Goal: Browse casually: Explore the website without a specific task or goal

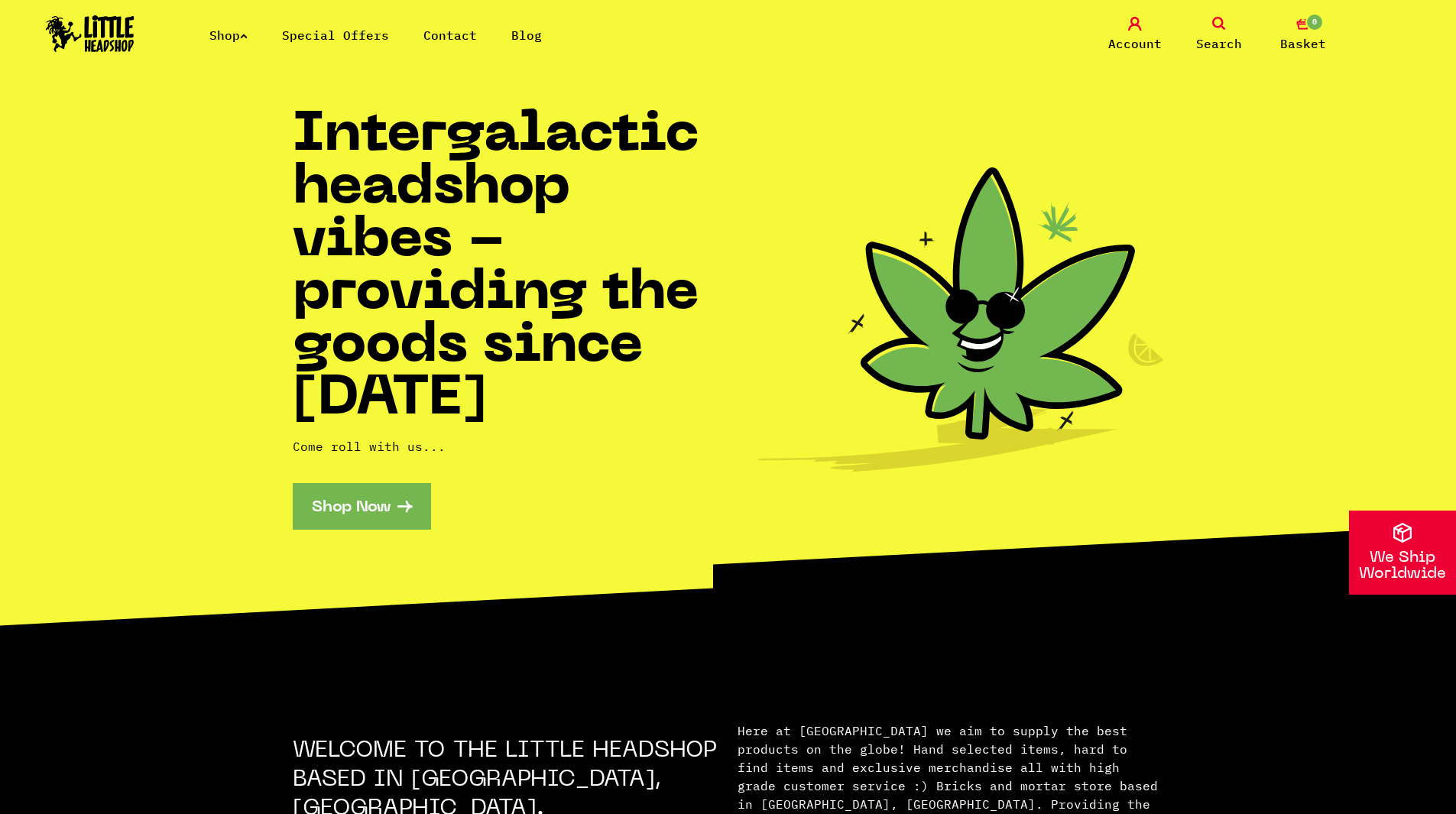
click at [386, 517] on link "Shop Now" at bounding box center [361, 506] width 138 height 47
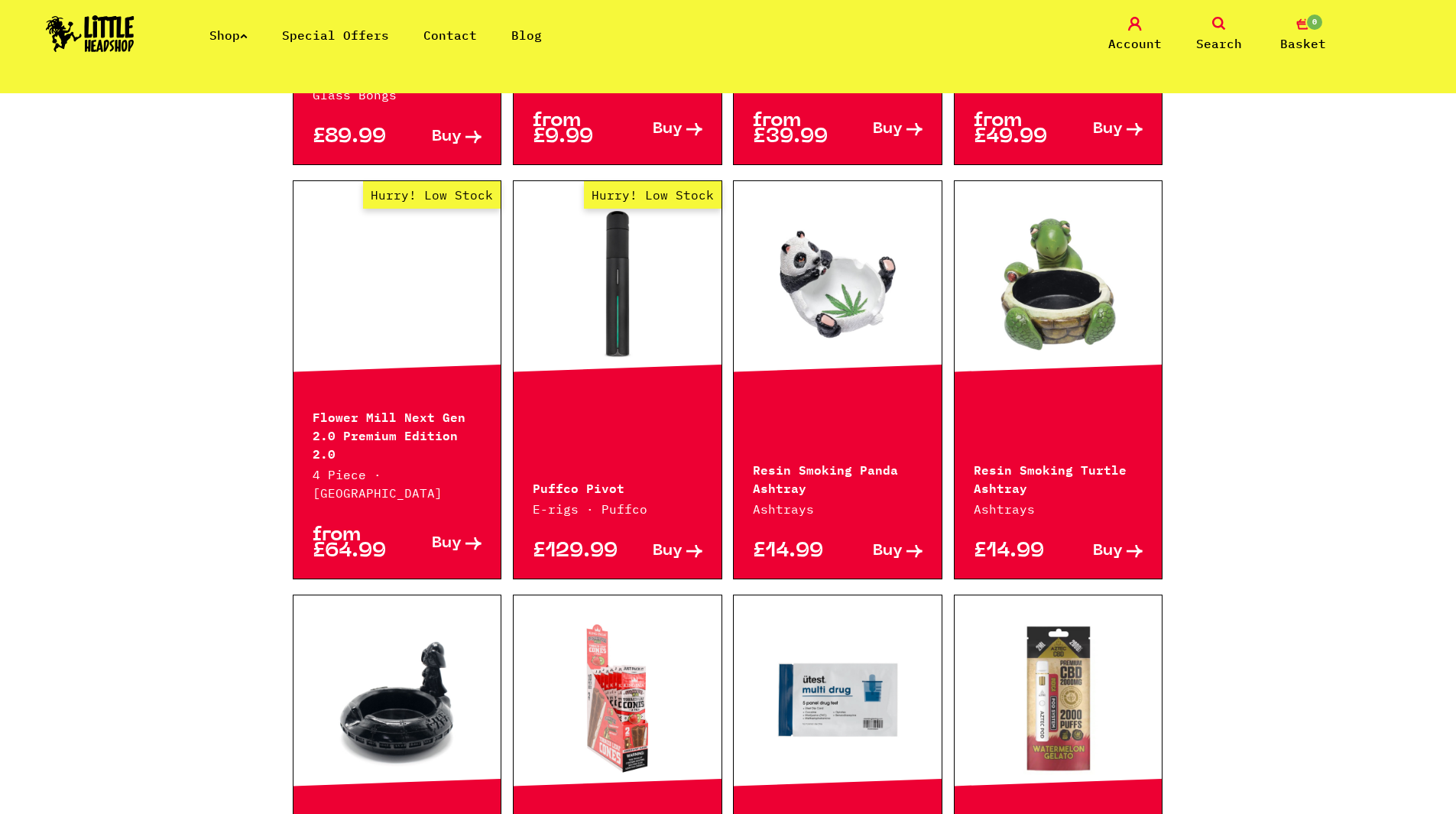
scroll to position [1299, 0]
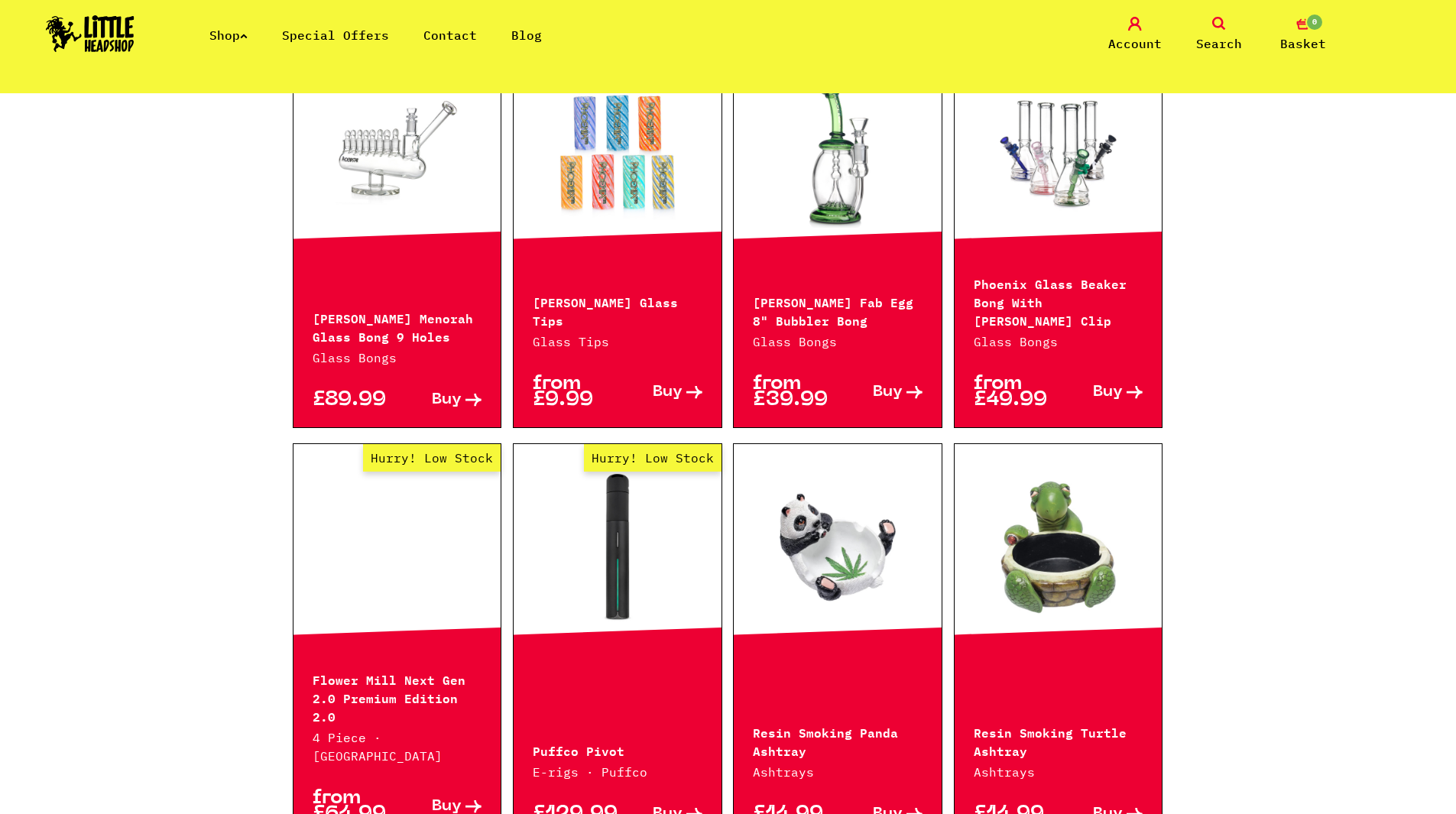
click at [248, 32] on link "Shop" at bounding box center [228, 35] width 38 height 15
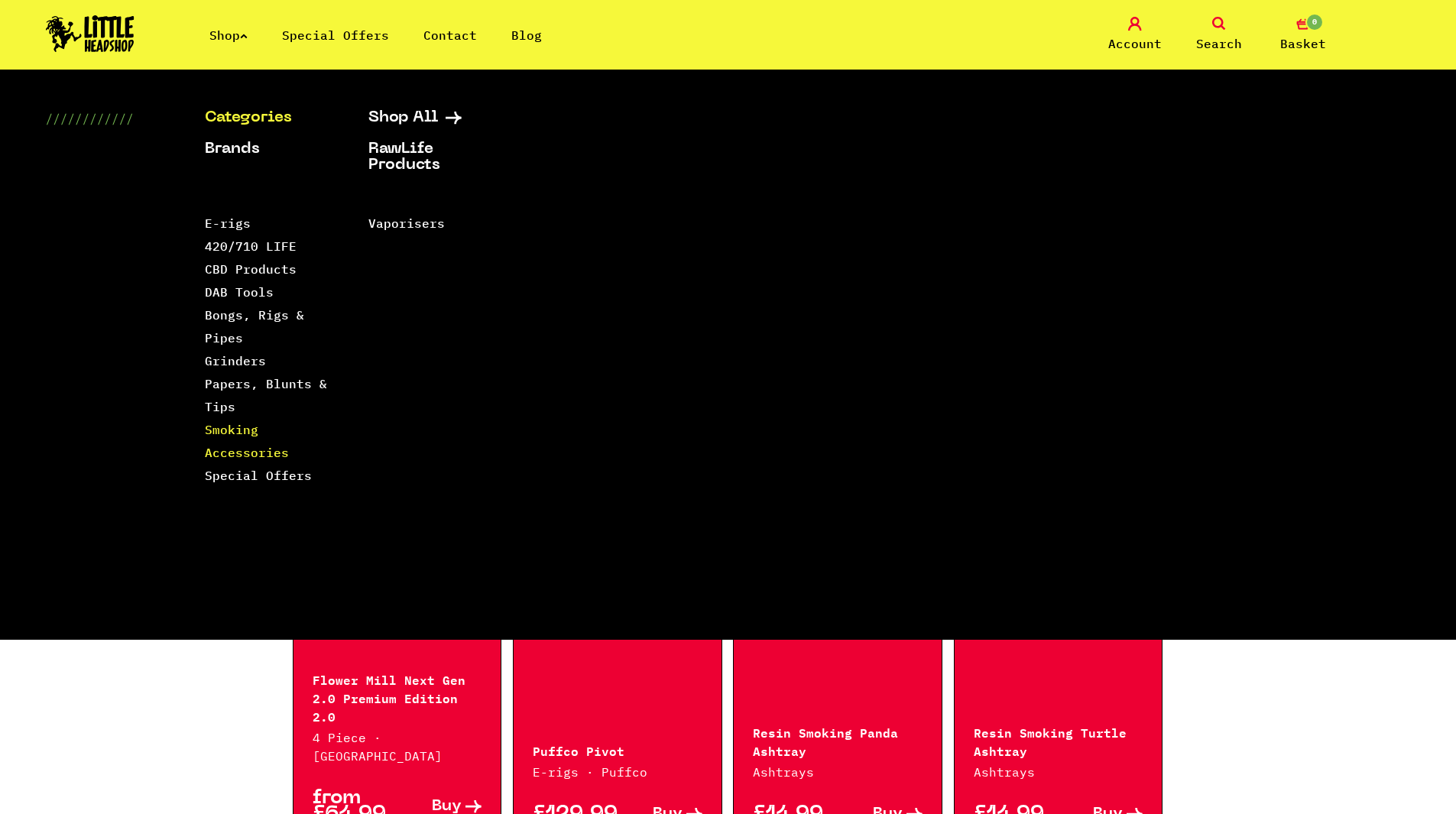
click at [228, 454] on link "Smoking Accessories" at bounding box center [247, 441] width 84 height 38
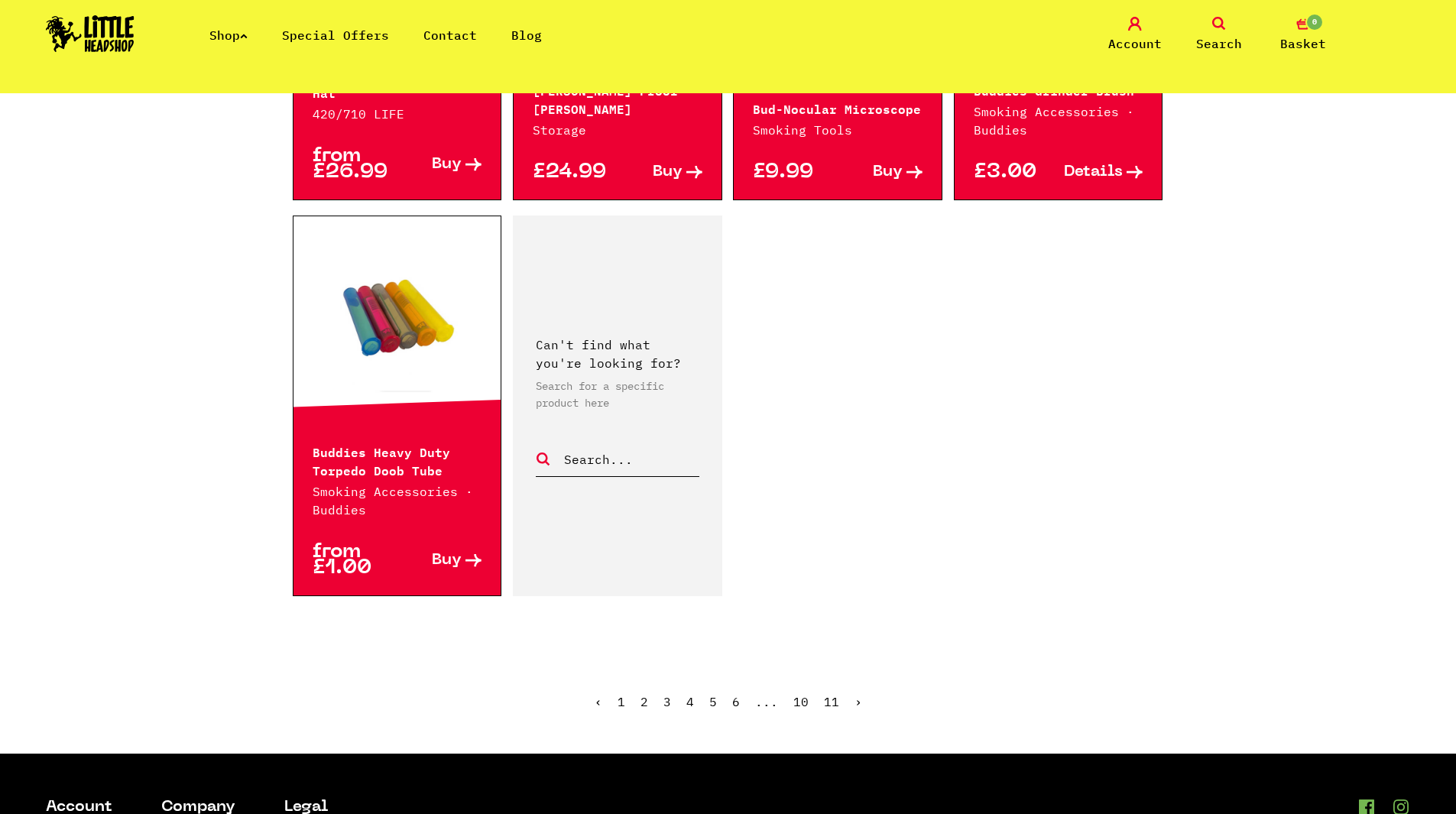
scroll to position [2598, 0]
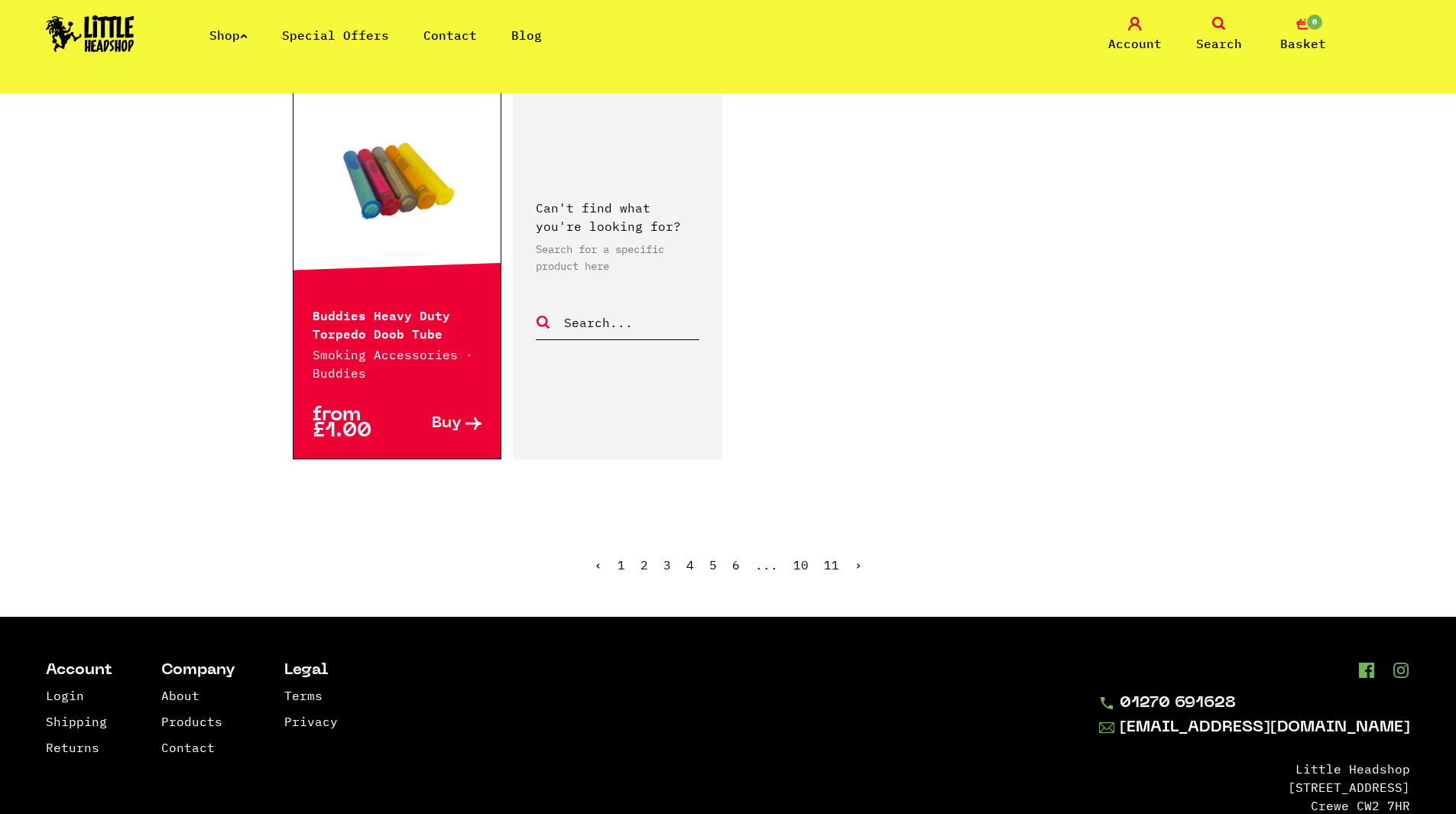
click at [641, 565] on link "2" at bounding box center [644, 564] width 8 height 15
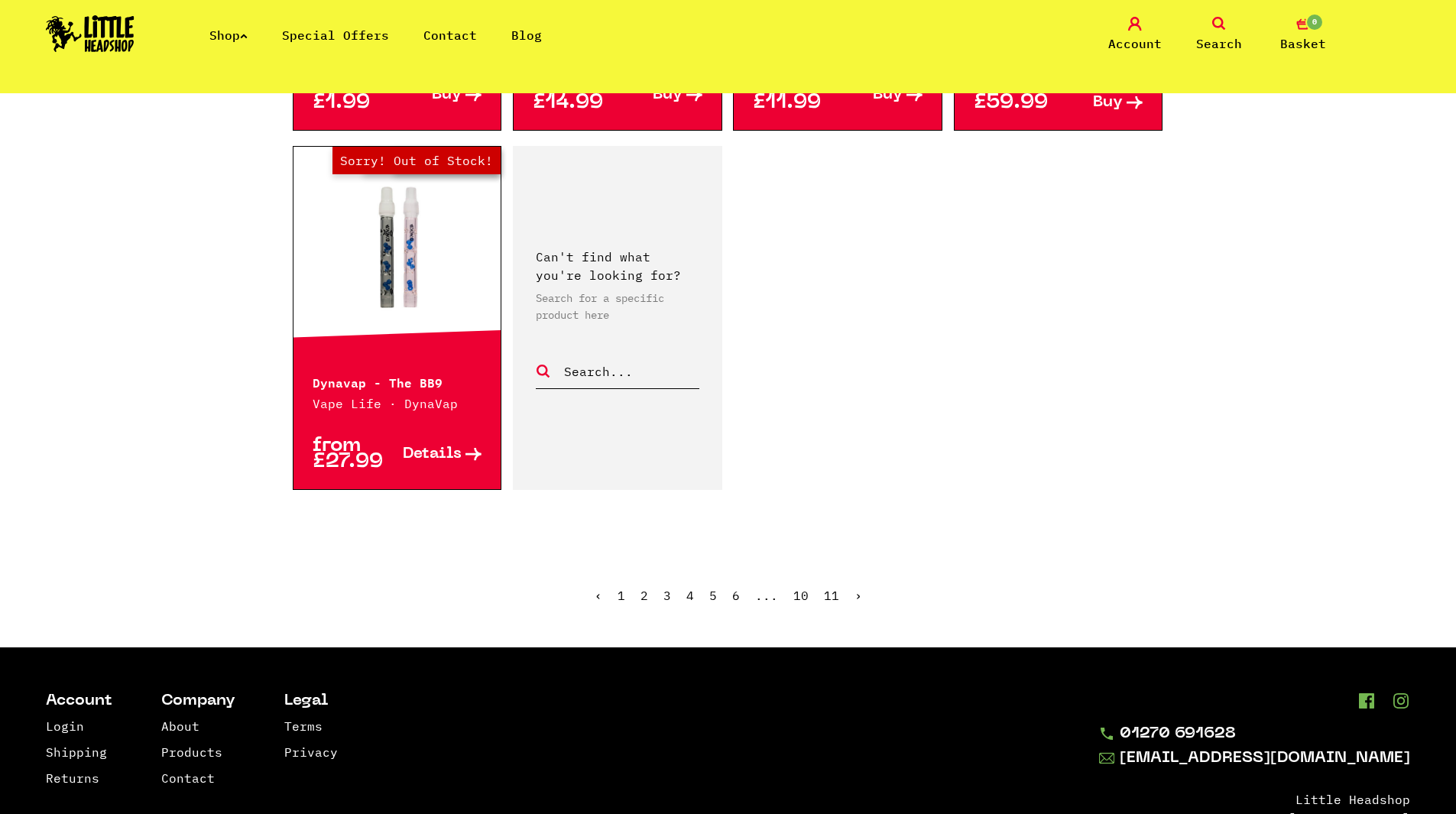
scroll to position [2598, 0]
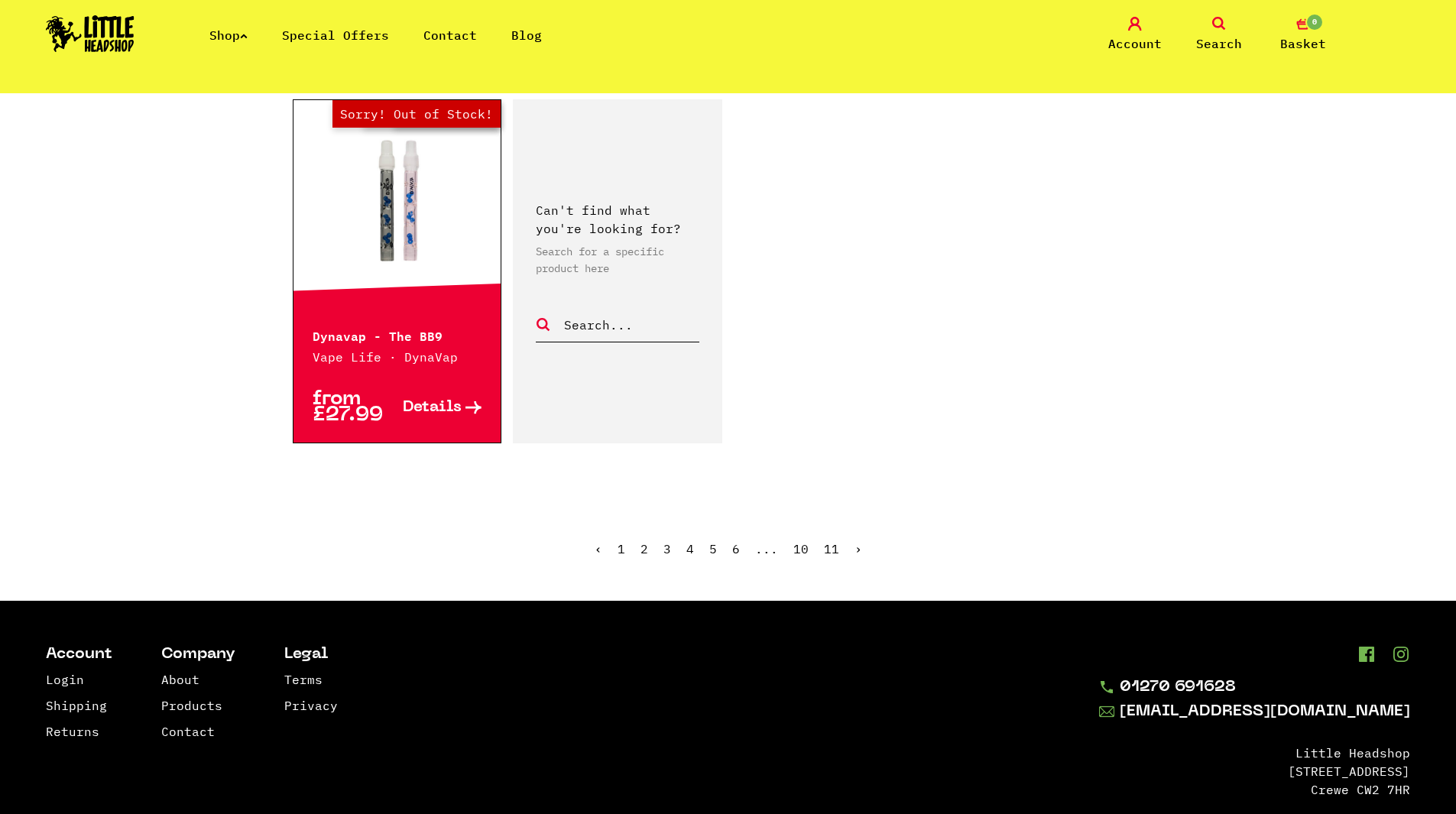
click at [669, 551] on link "3" at bounding box center [667, 548] width 8 height 15
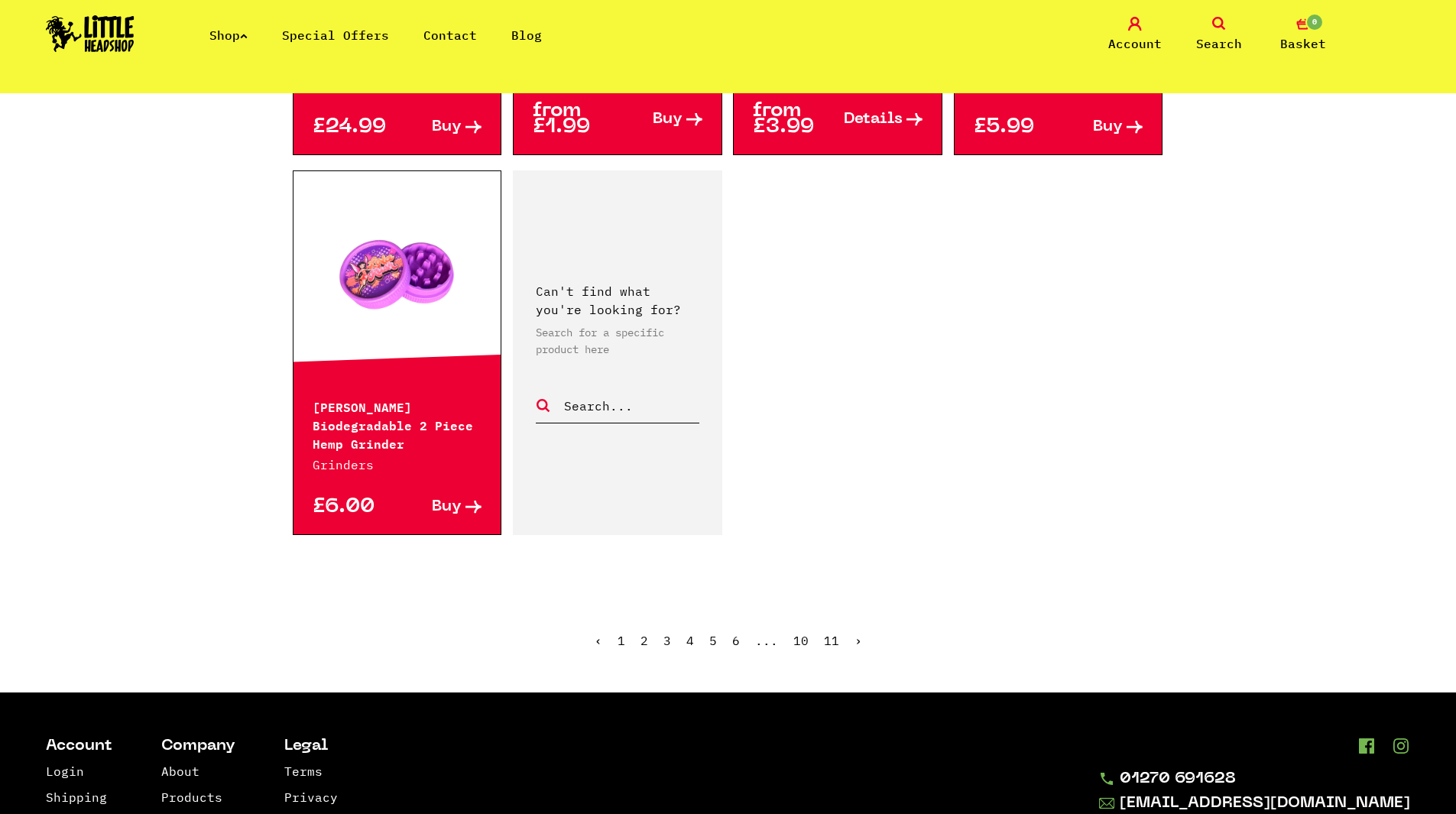
scroll to position [2657, 0]
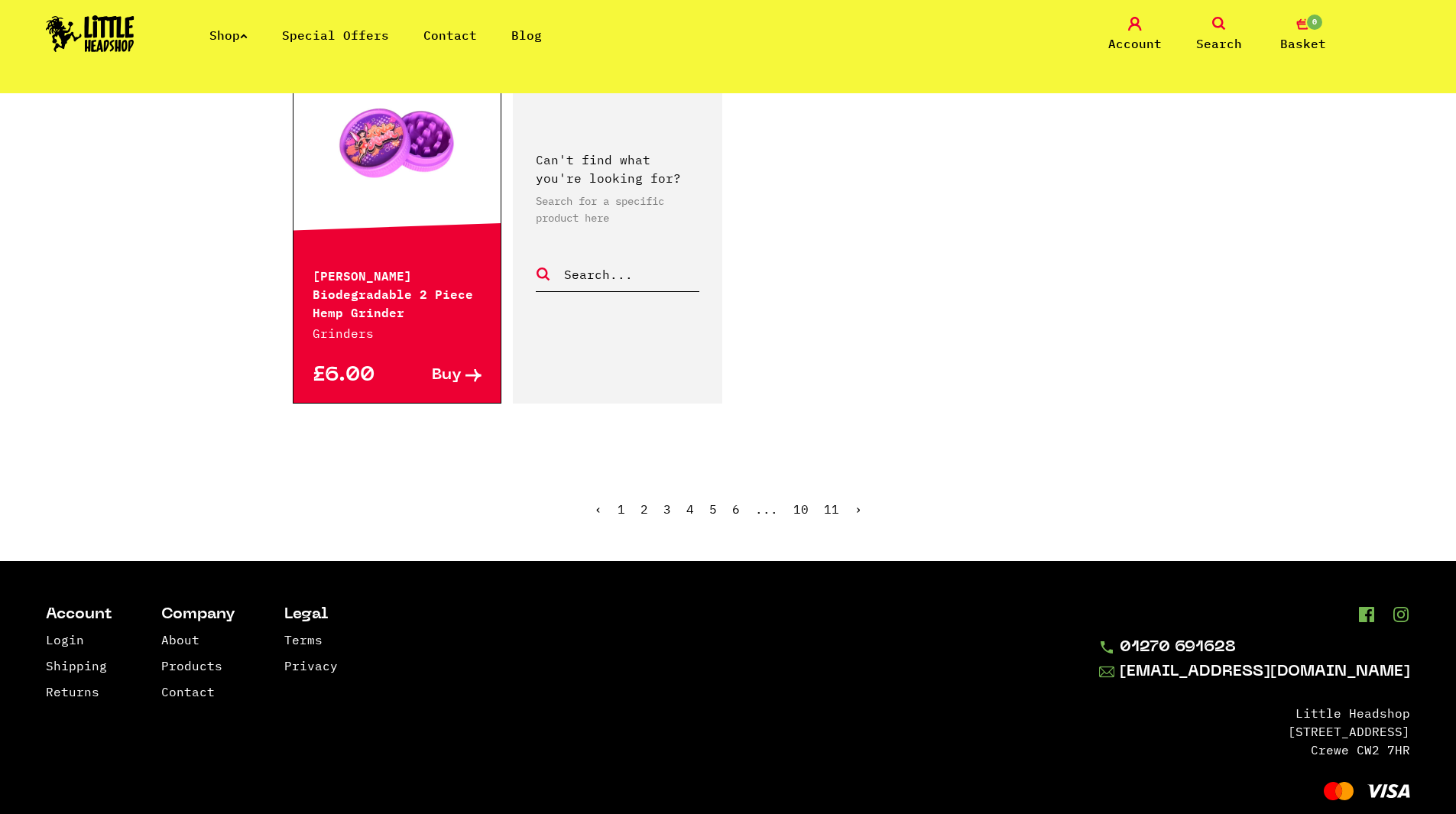
click at [689, 502] on link "4" at bounding box center [690, 509] width 8 height 15
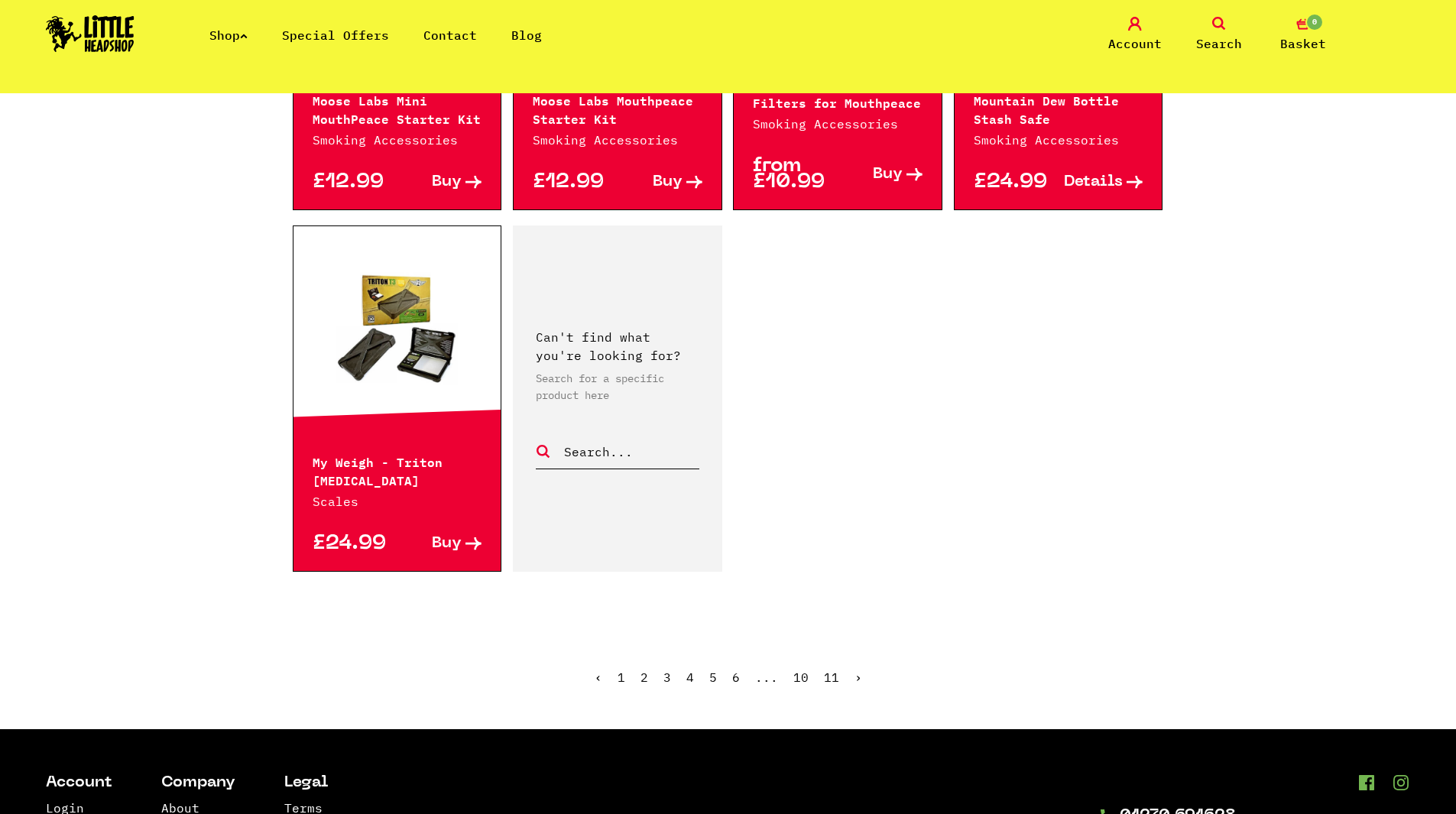
scroll to position [2522, 0]
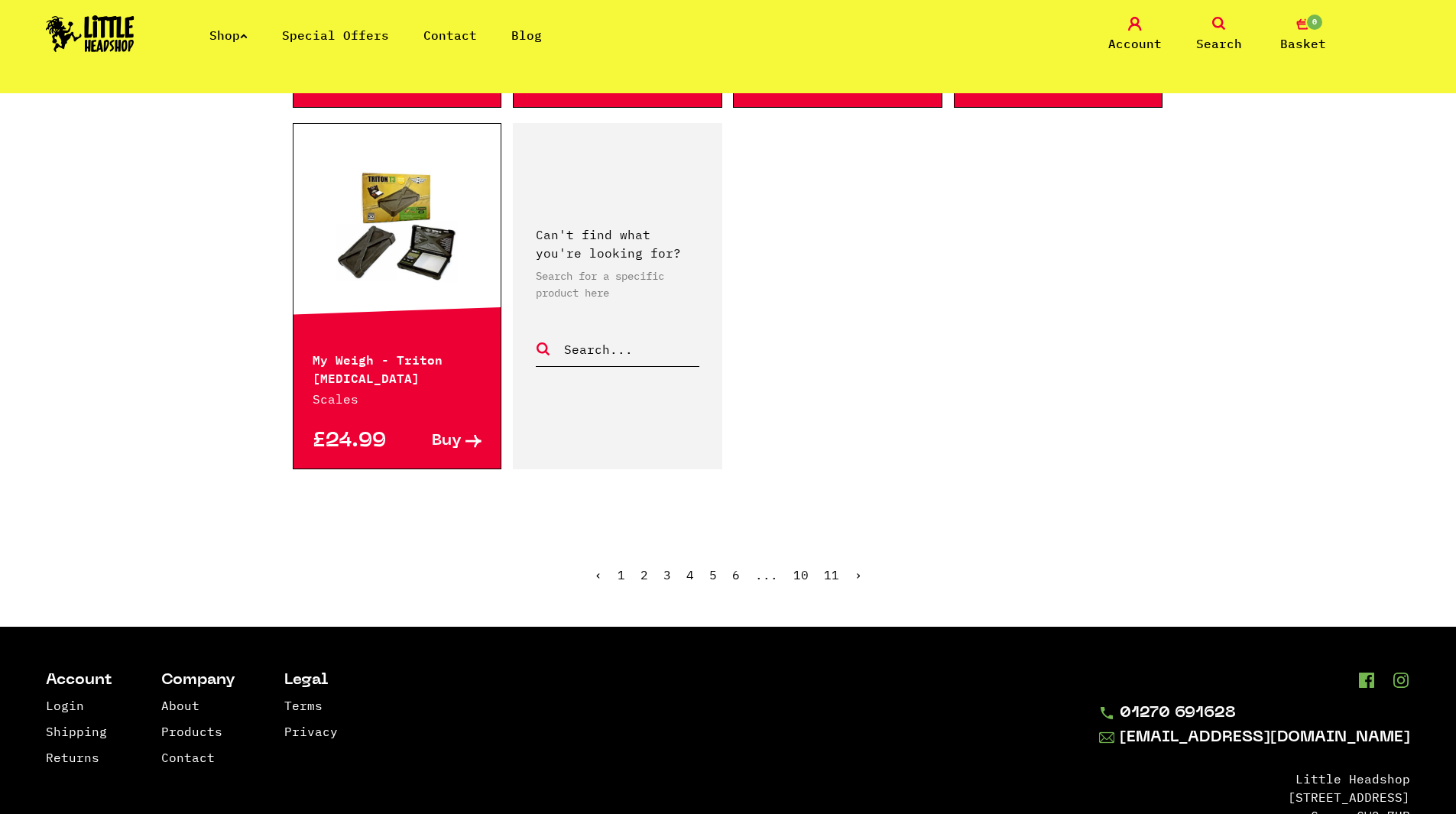
click at [711, 567] on link "5" at bounding box center [713, 574] width 8 height 15
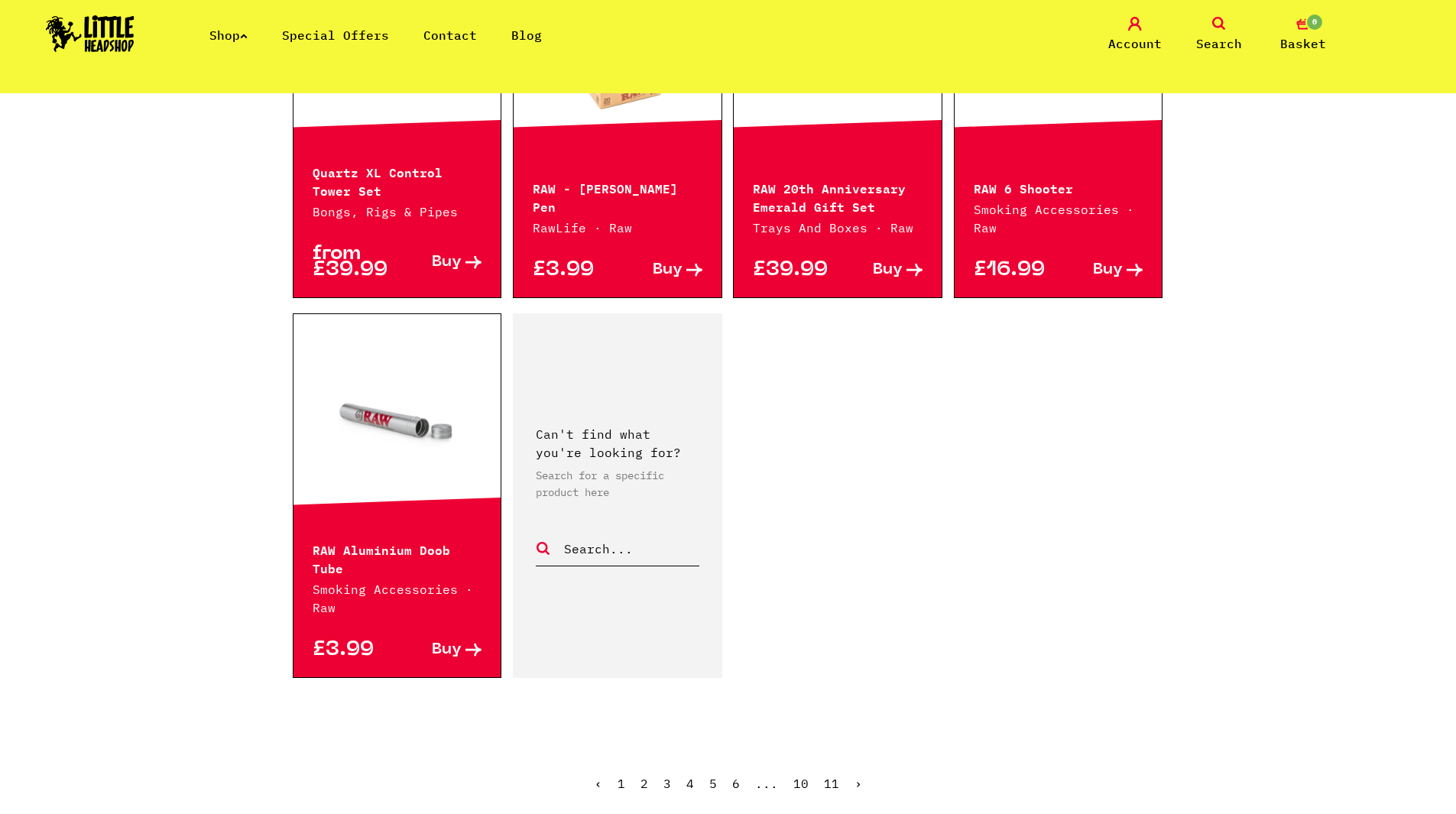
scroll to position [2446, 0]
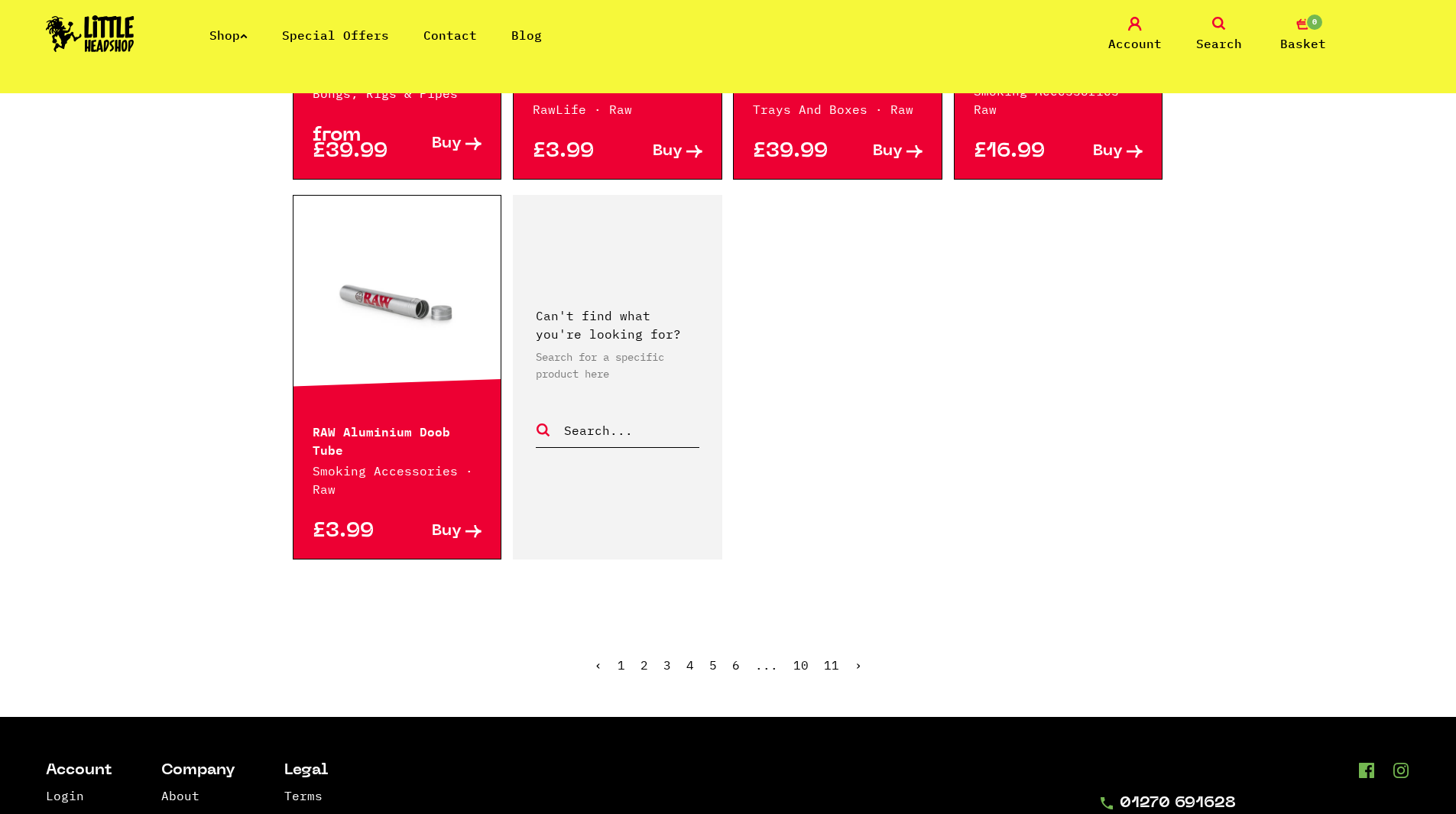
click at [733, 657] on link "6" at bounding box center [736, 664] width 8 height 15
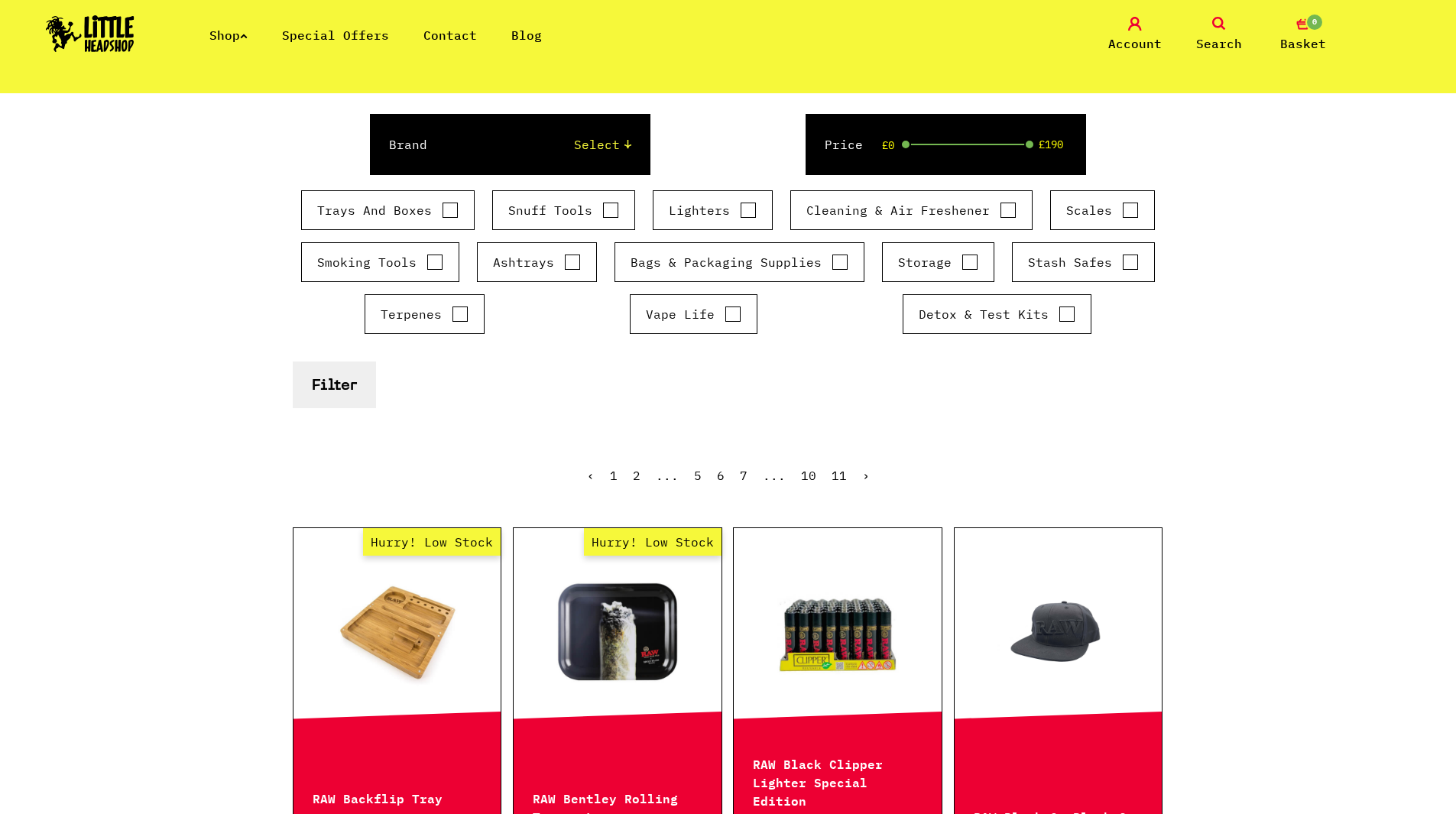
scroll to position [535, 0]
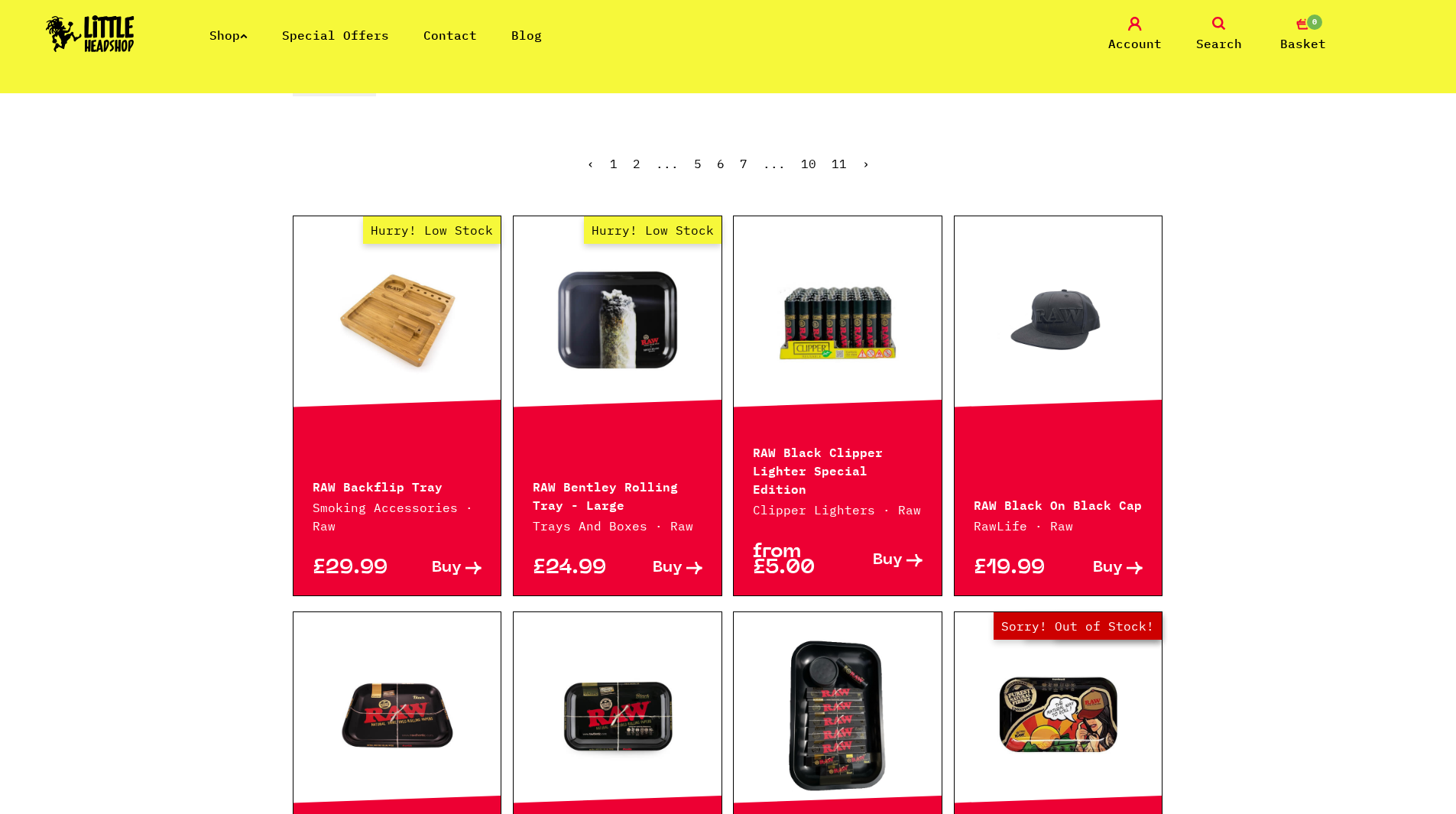
click at [377, 367] on link "Hurry! Low Stock" at bounding box center [398, 319] width 208 height 153
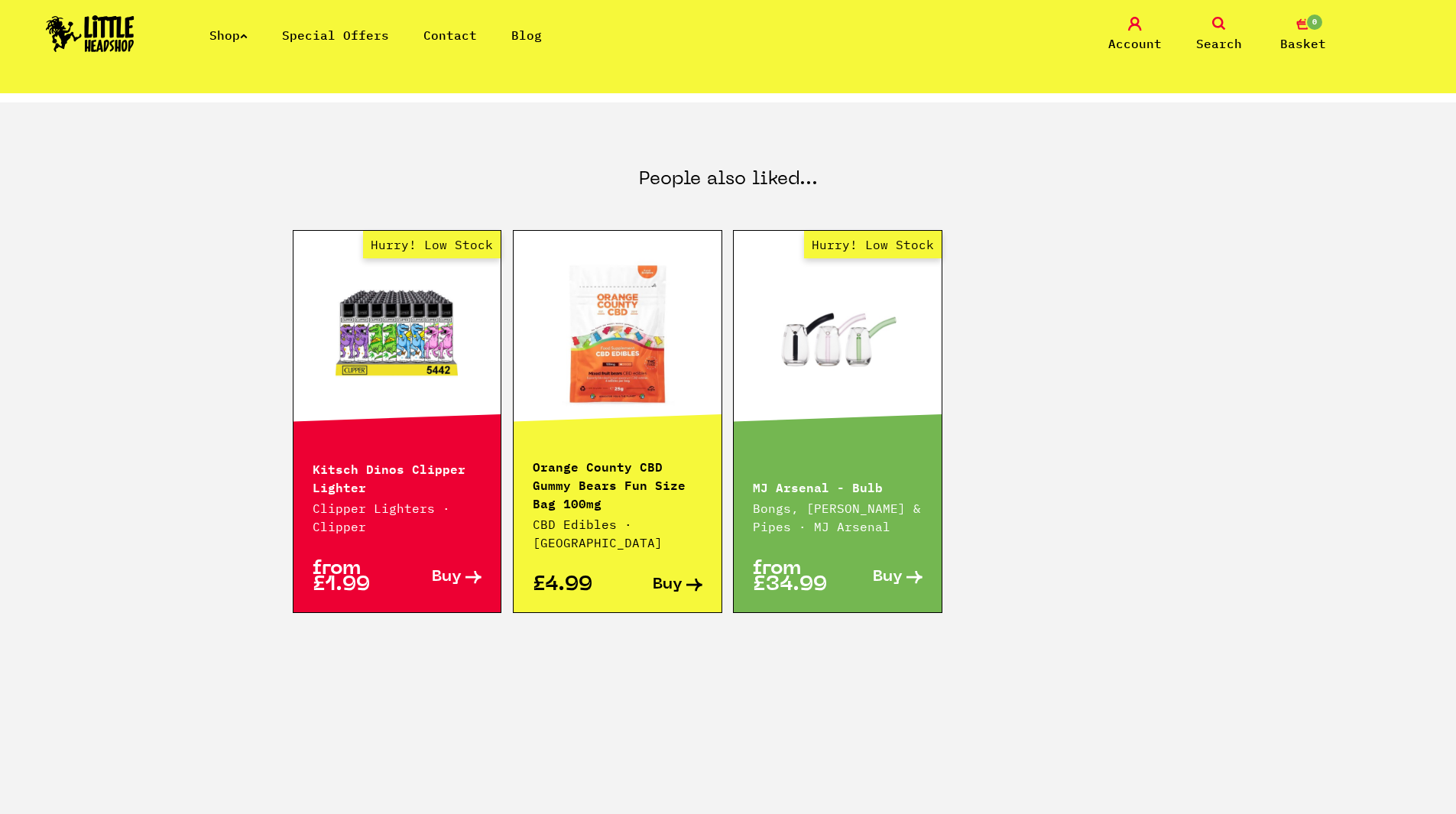
scroll to position [994, 0]
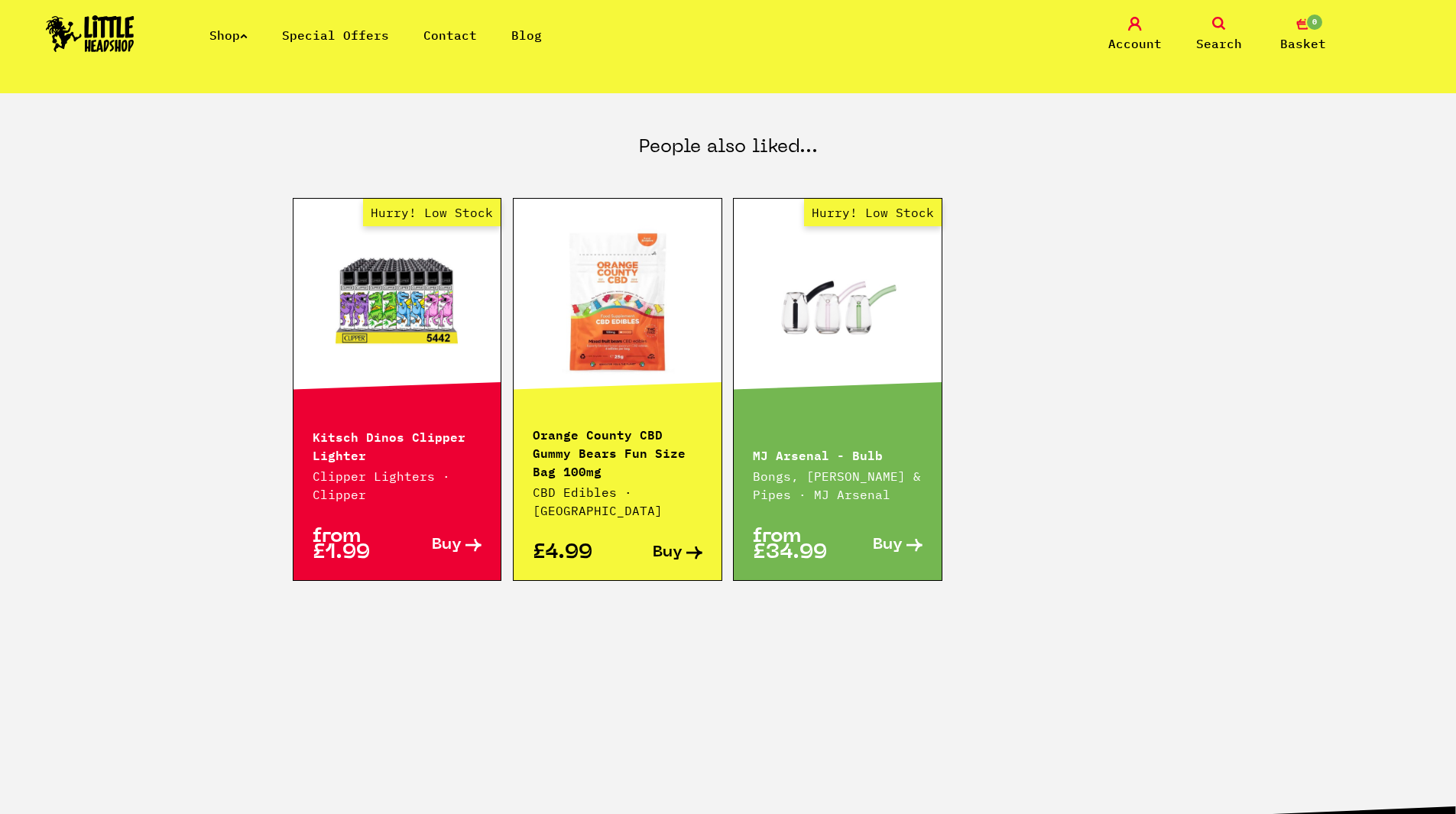
click at [230, 33] on link "Shop" at bounding box center [228, 35] width 38 height 15
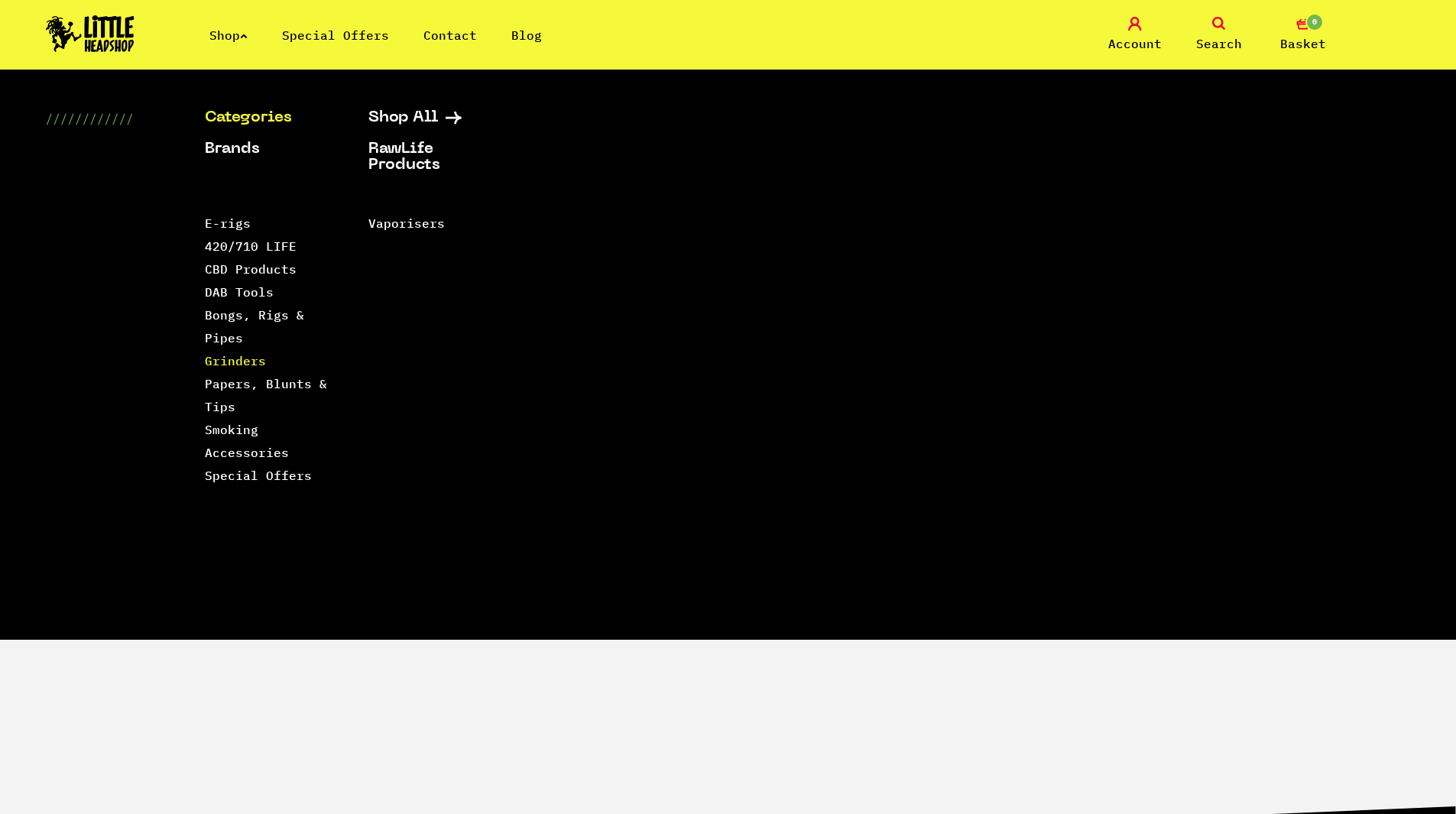
click at [217, 364] on link "Grinders" at bounding box center [236, 360] width 62 height 15
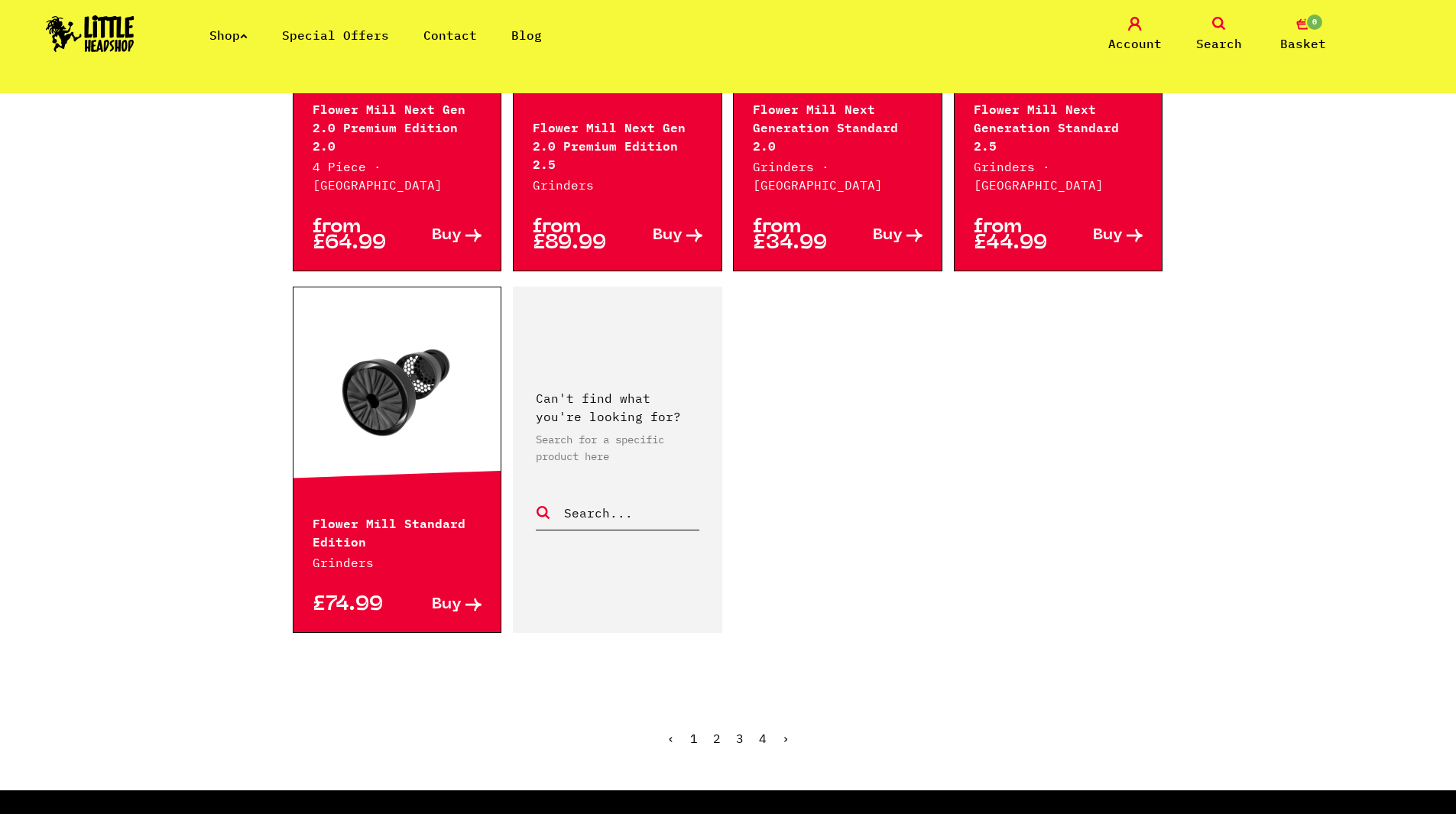
scroll to position [2369, 0]
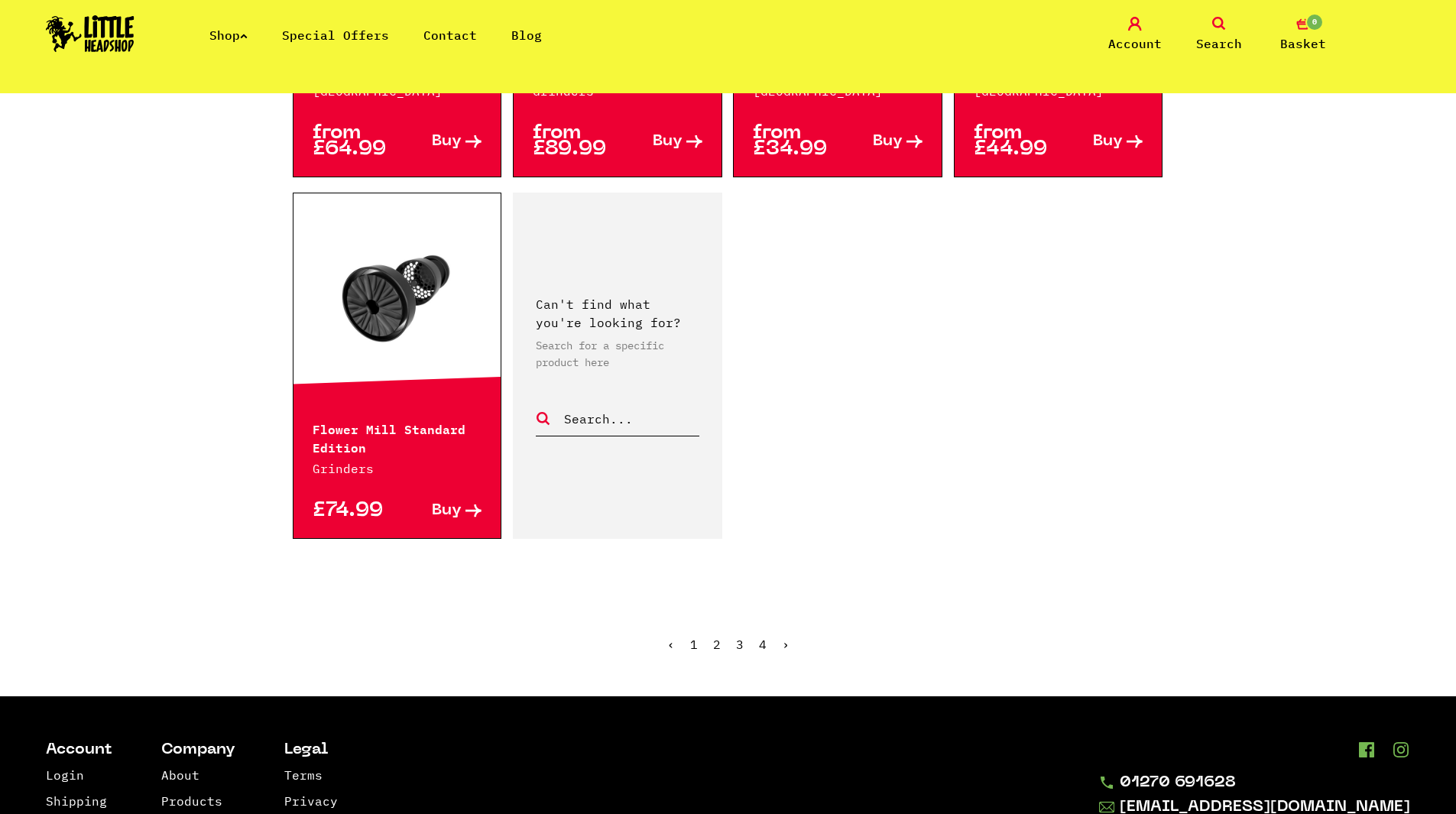
click at [717, 637] on link "2" at bounding box center [717, 644] width 8 height 15
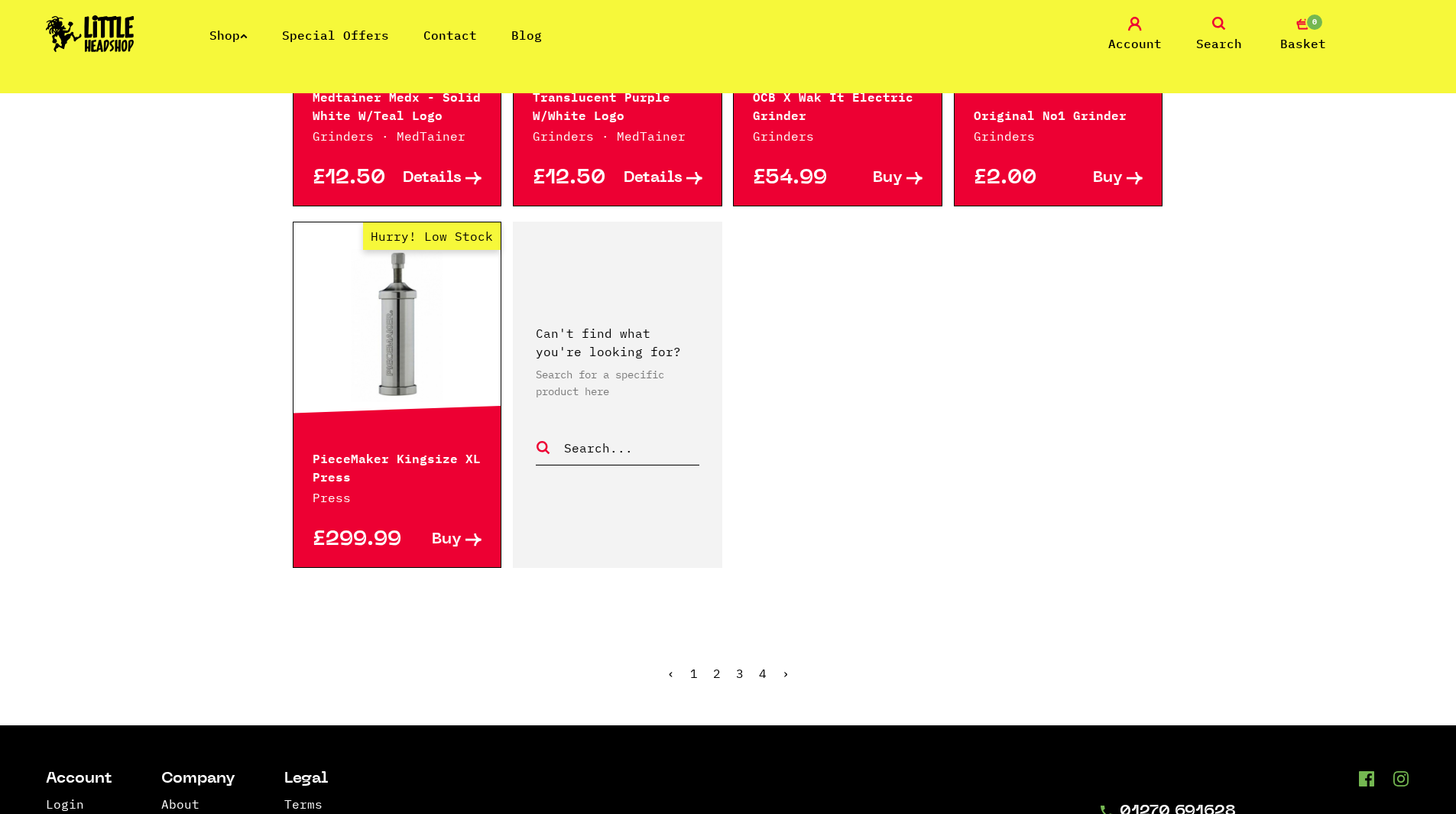
scroll to position [2369, 0]
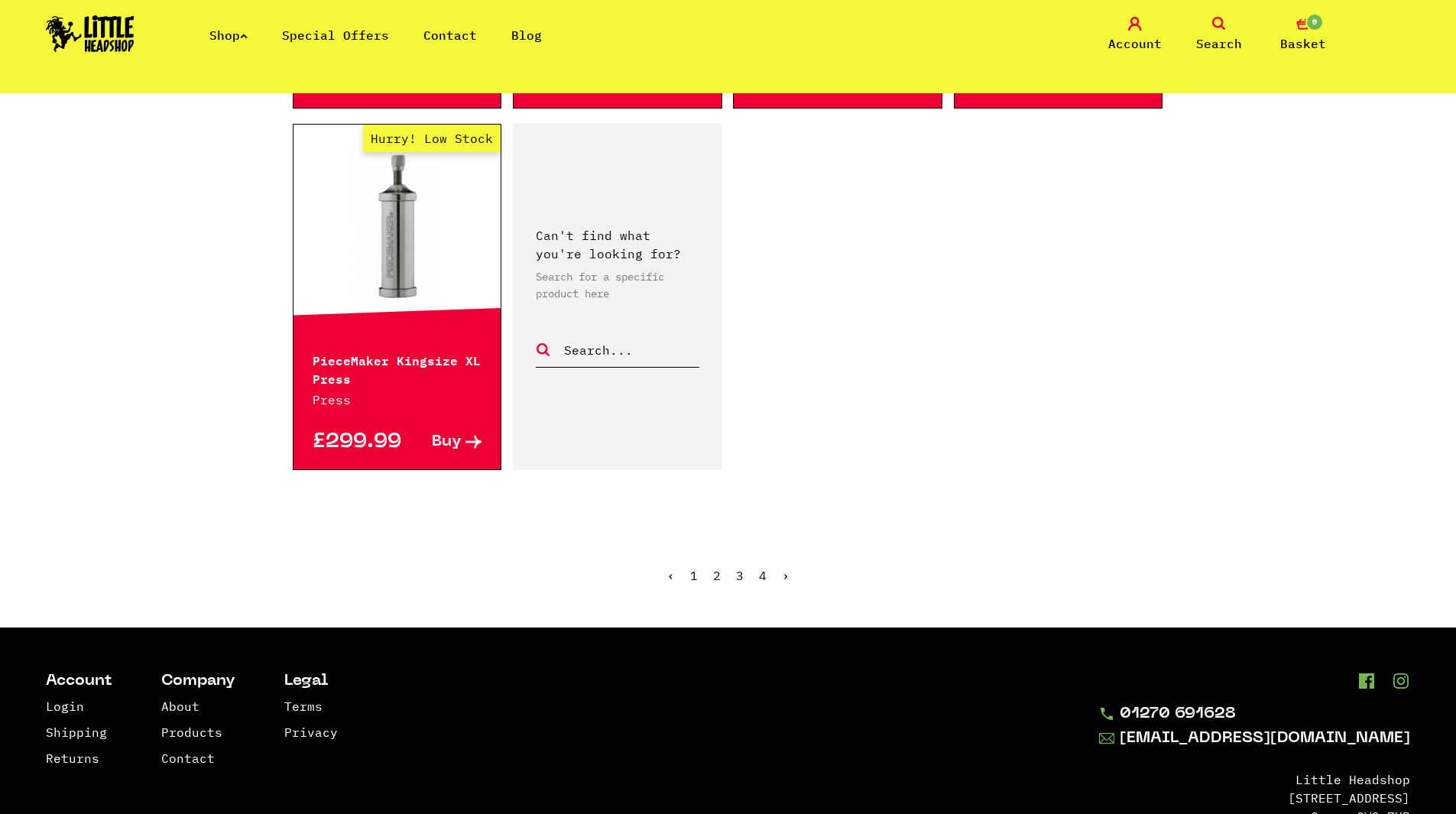
click at [736, 577] on link "3" at bounding box center [740, 575] width 8 height 15
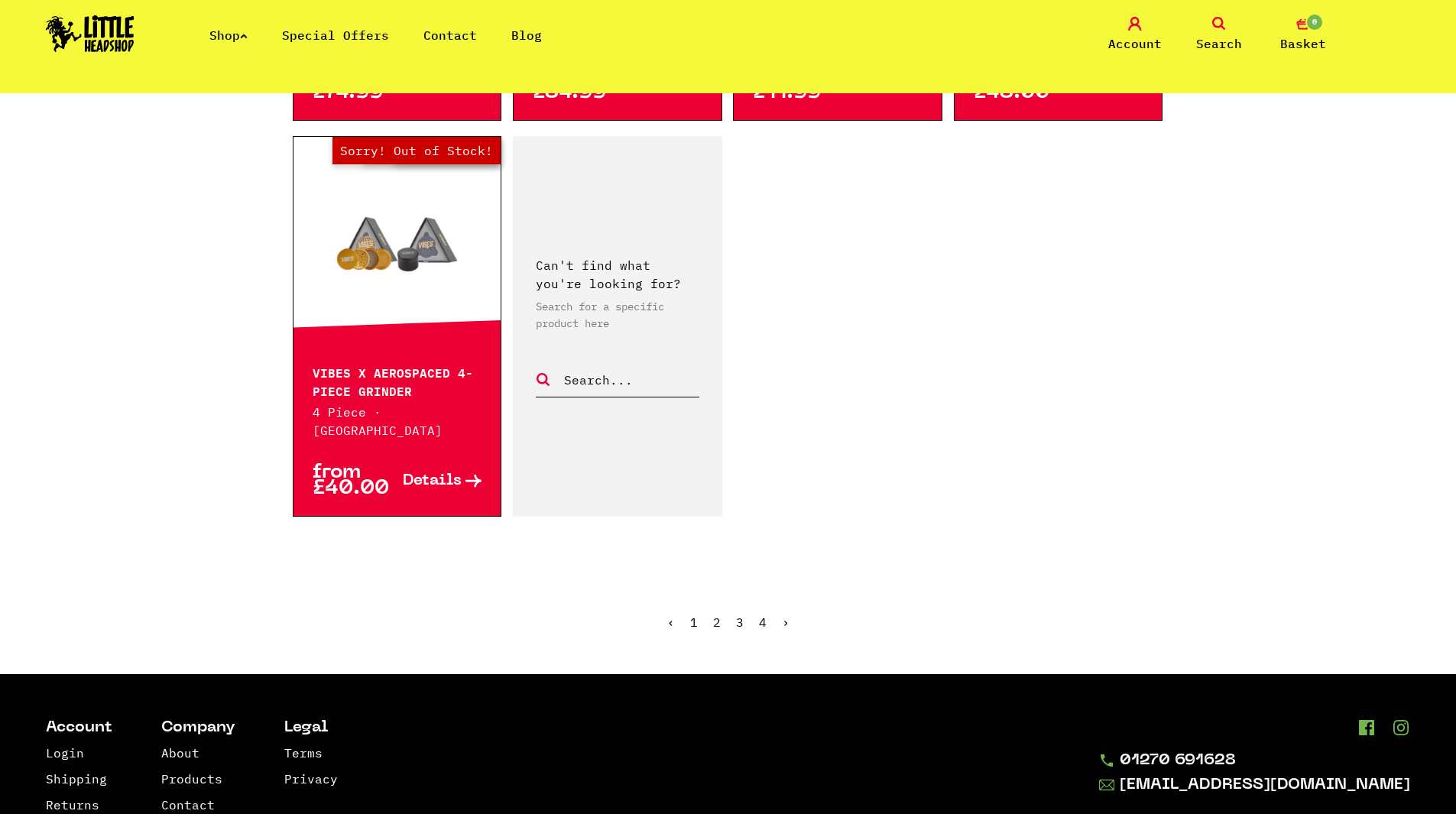
scroll to position [2548, 0]
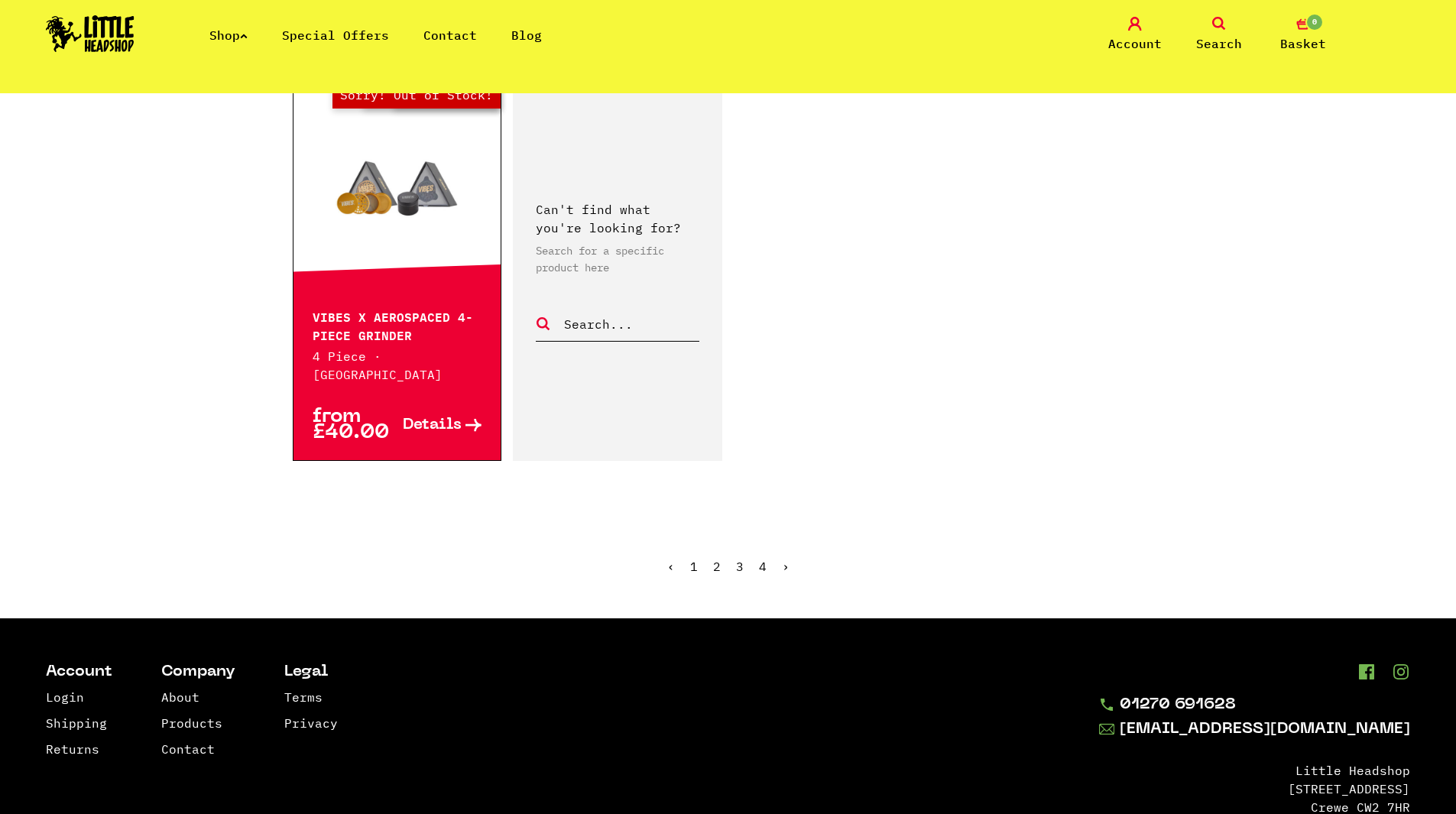
click at [761, 558] on link "4" at bounding box center [763, 566] width 8 height 15
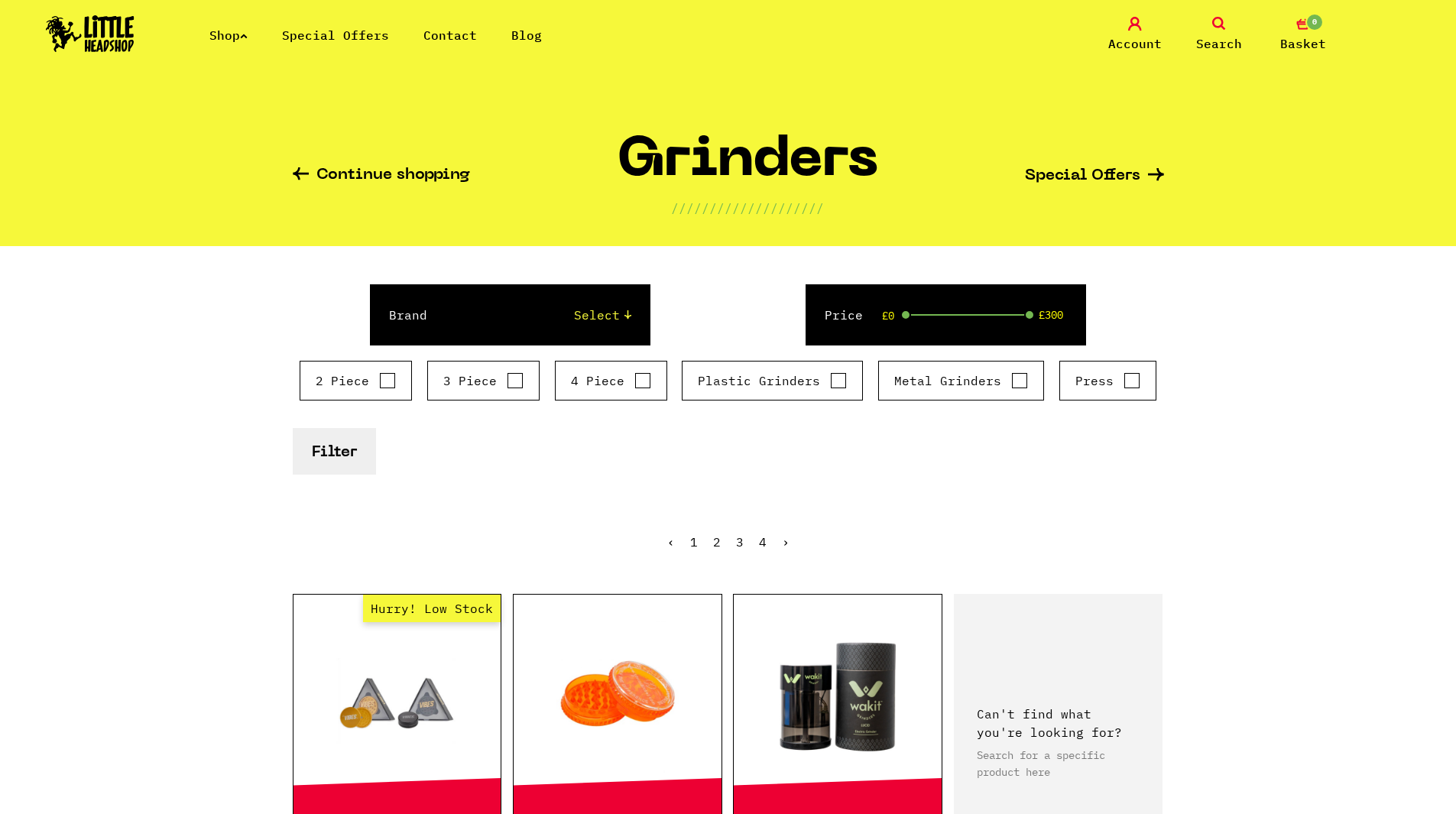
click at [225, 42] on link "Shop" at bounding box center [228, 35] width 38 height 15
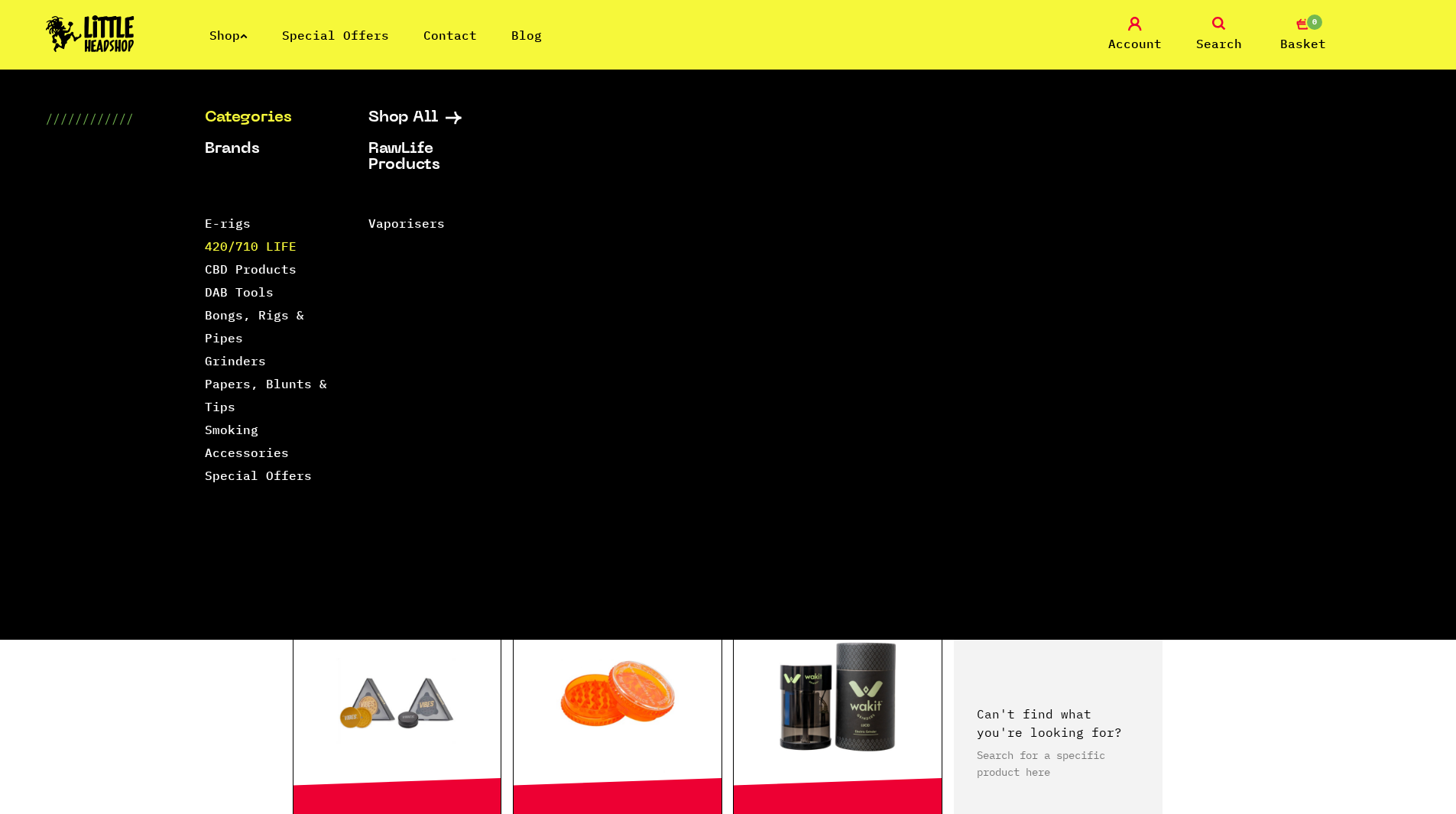
click at [248, 247] on link "420/710 LIFE" at bounding box center [251, 245] width 91 height 15
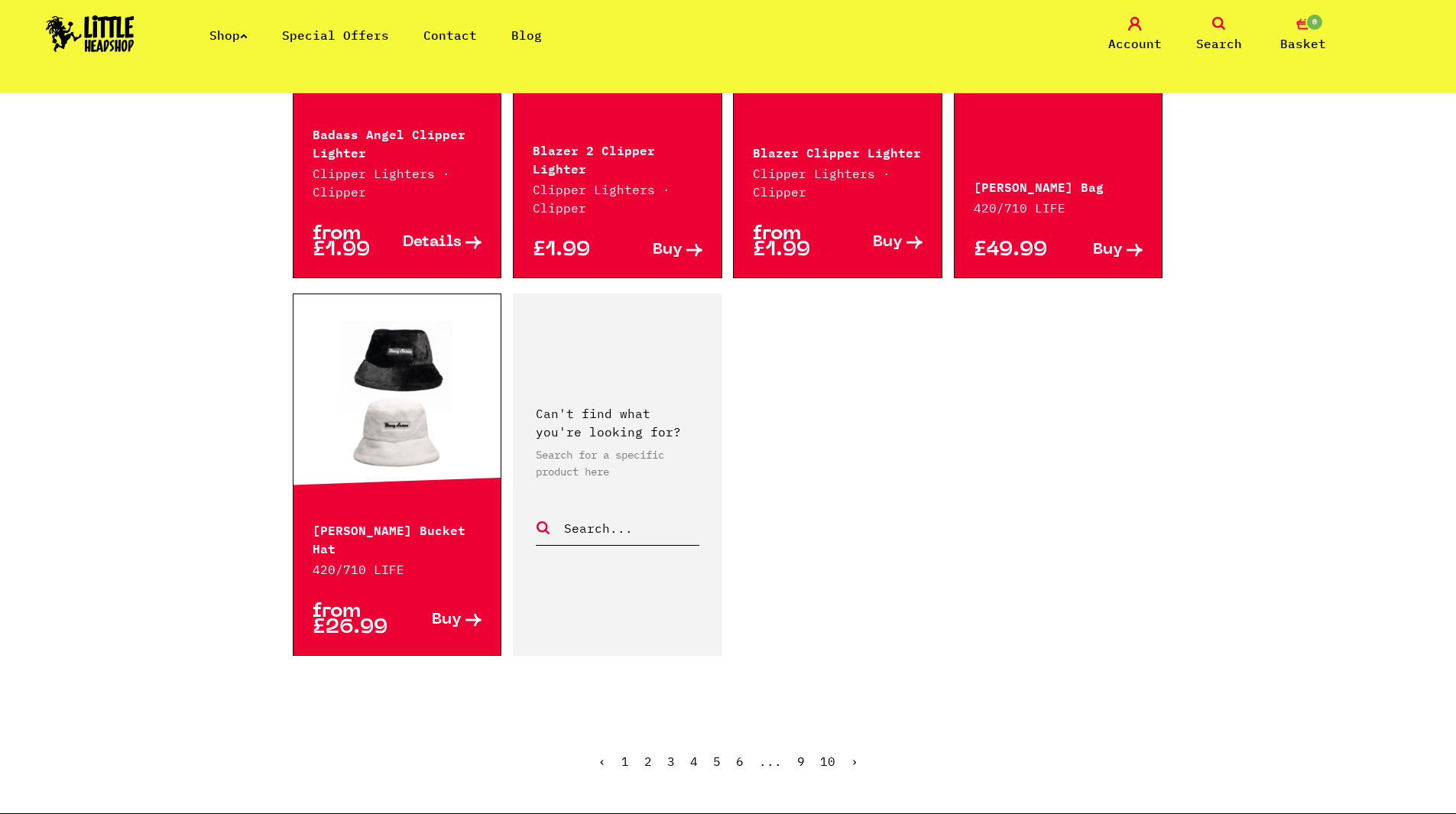
scroll to position [2293, 0]
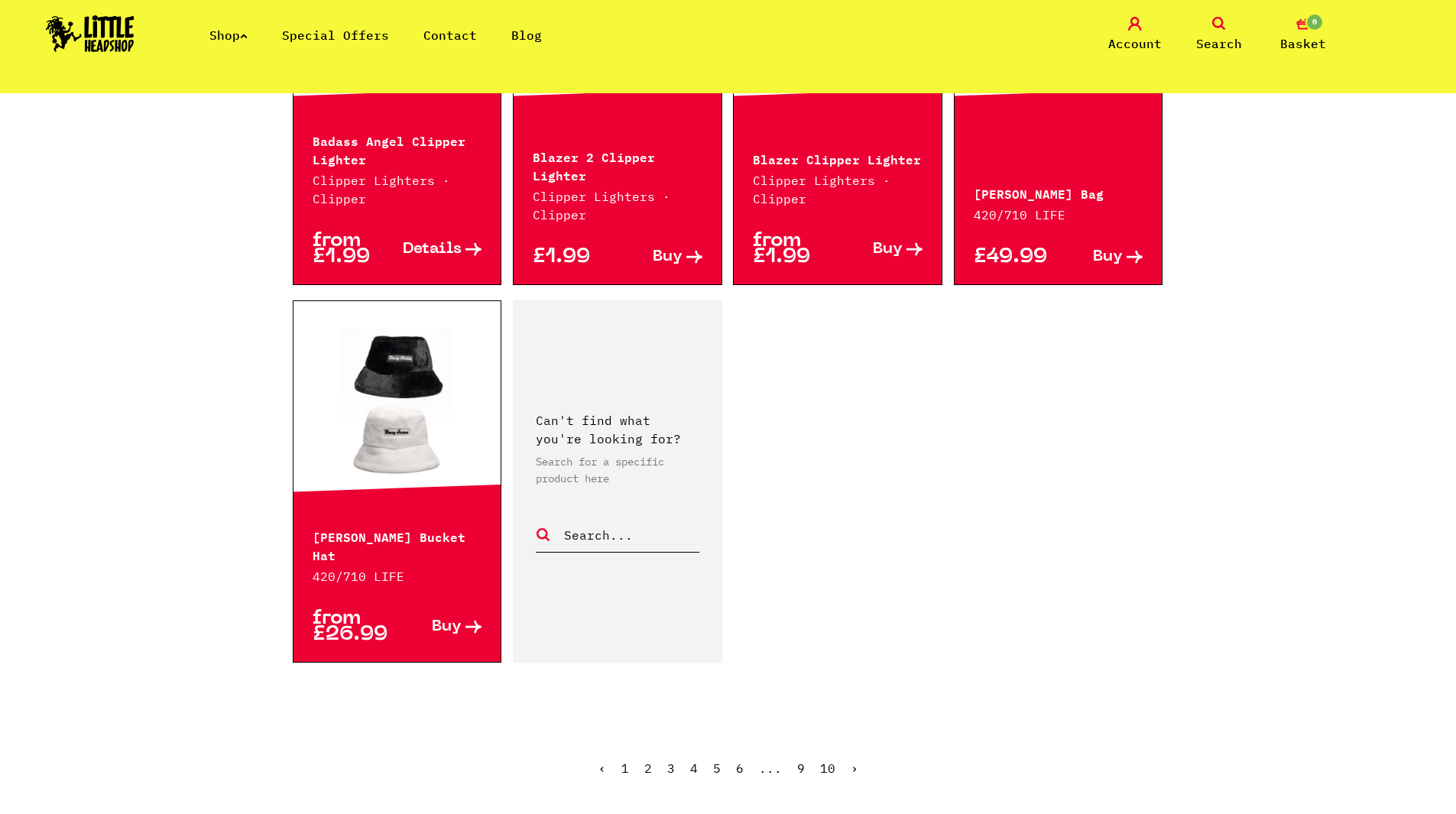
click at [650, 760] on link "2" at bounding box center [648, 767] width 8 height 15
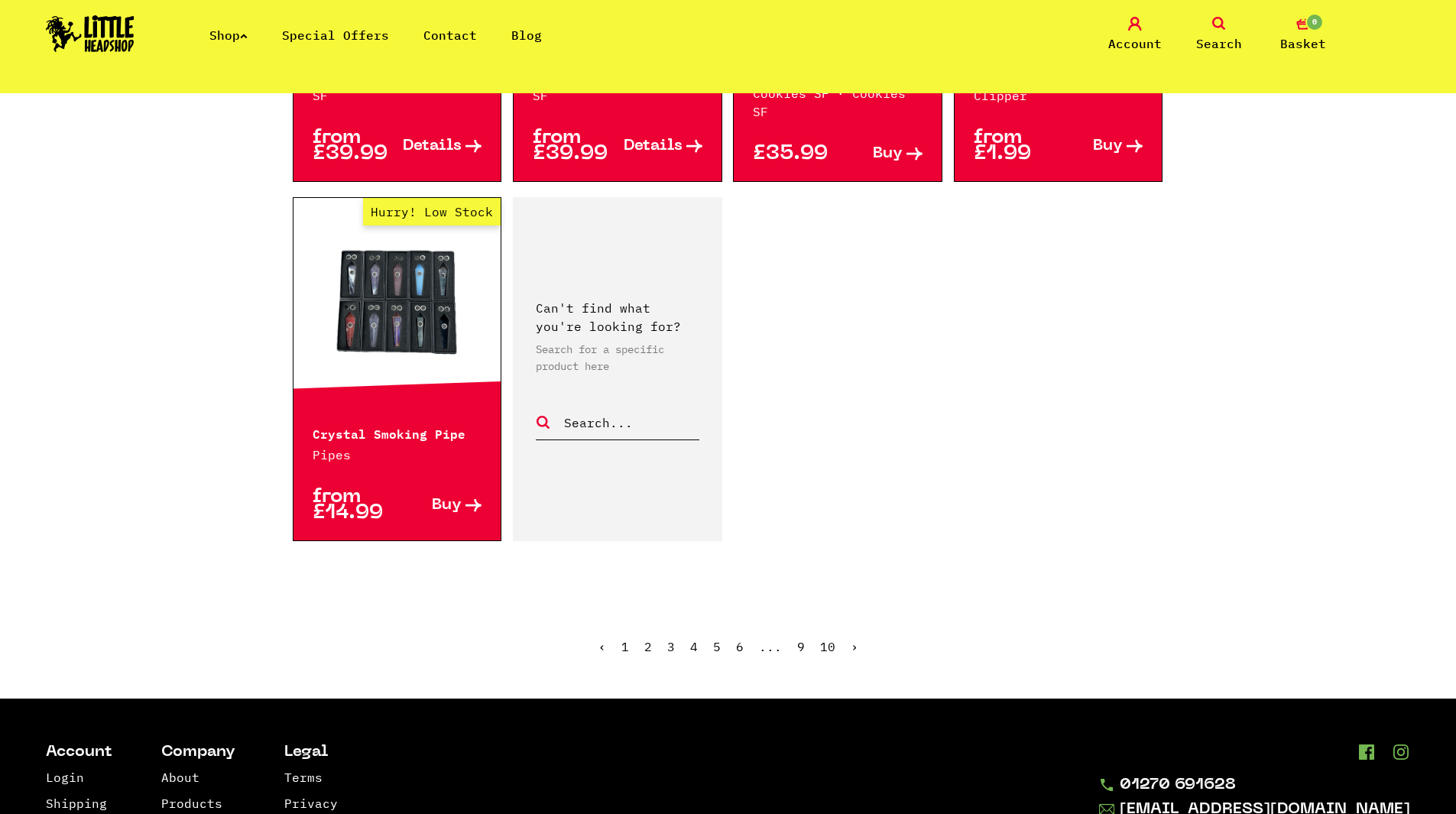
scroll to position [2522, 0]
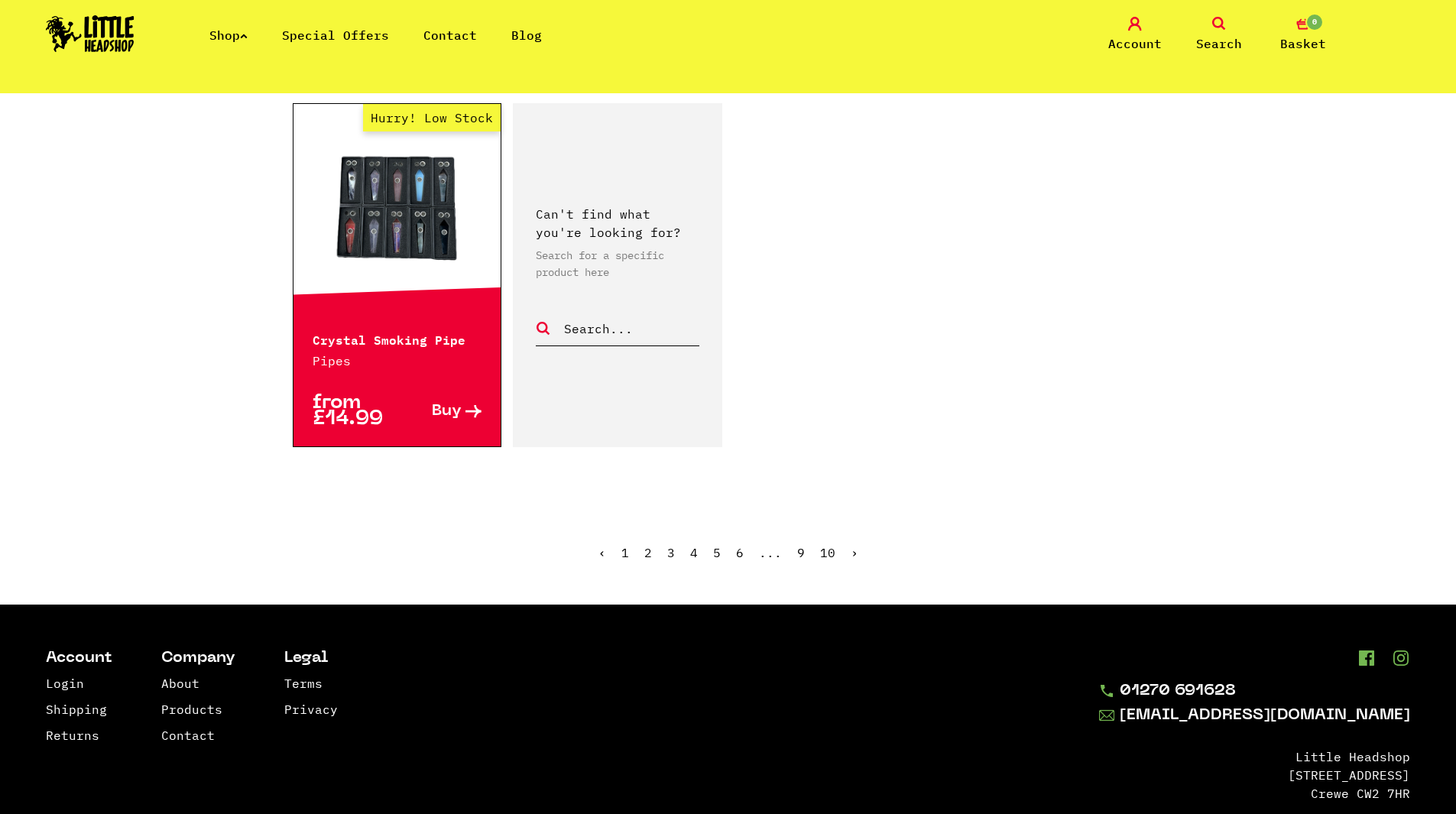
click at [671, 545] on link "3" at bounding box center [671, 552] width 8 height 15
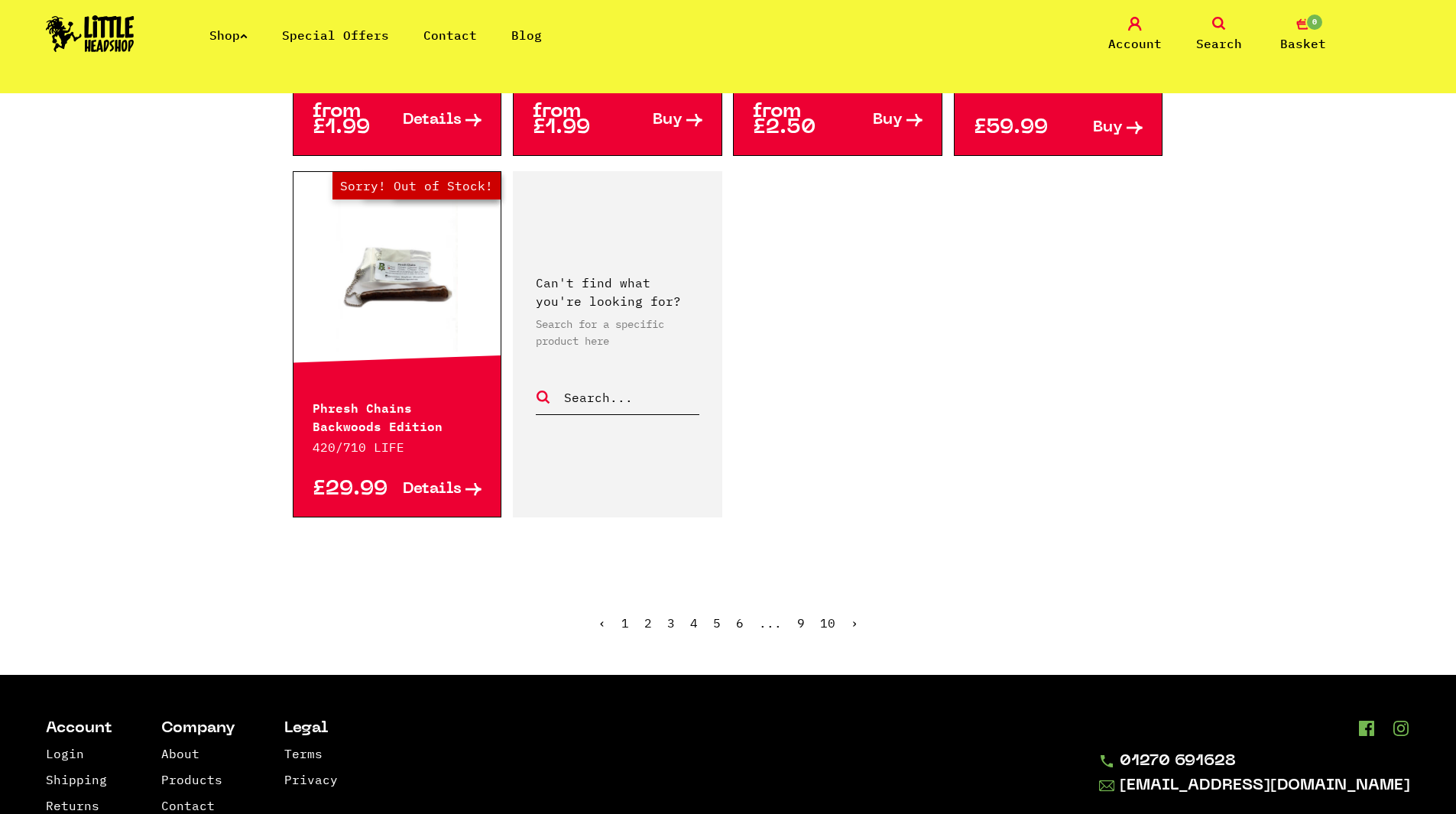
scroll to position [2446, 0]
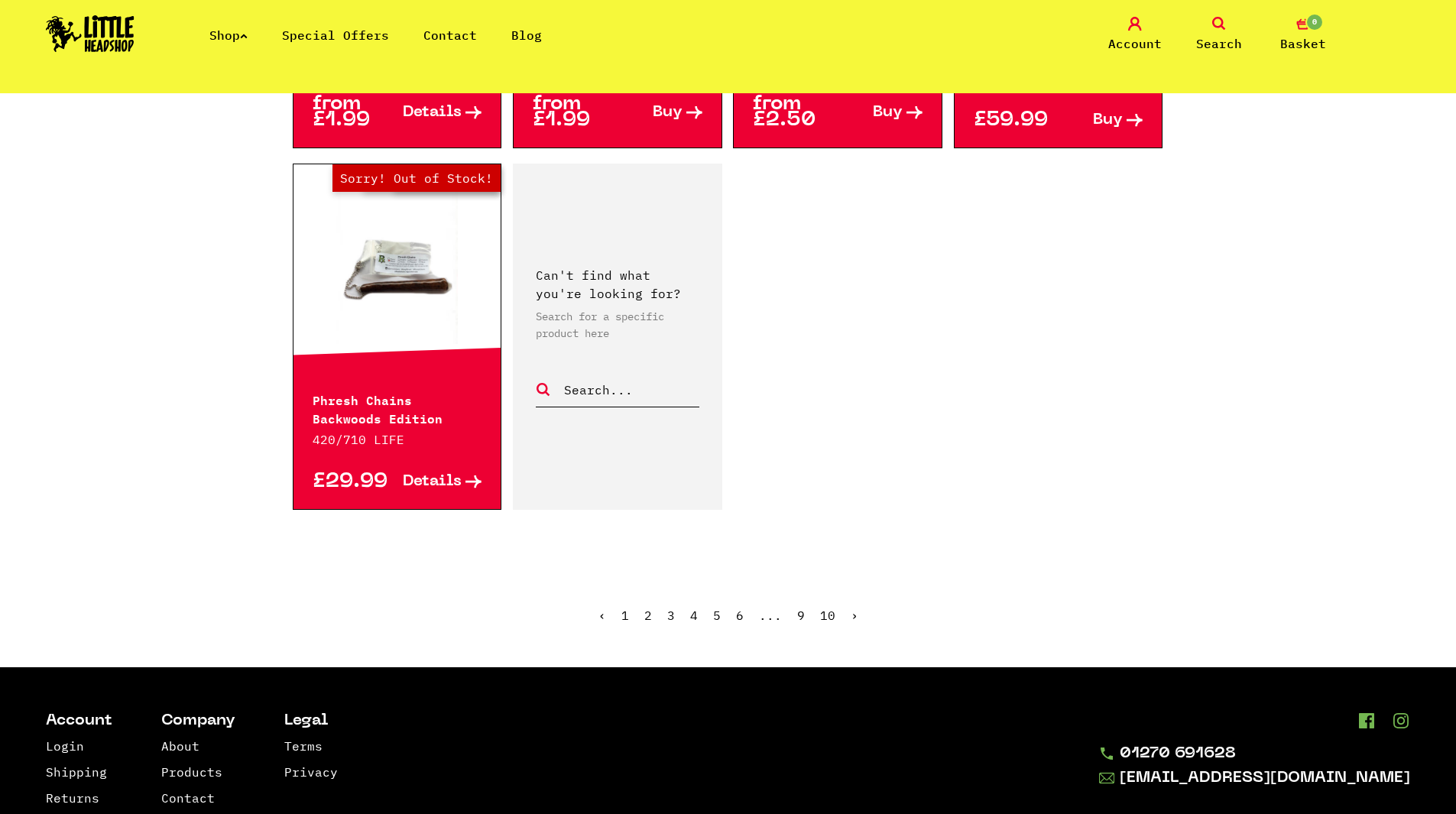
click at [694, 615] on link "4" at bounding box center [694, 614] width 8 height 15
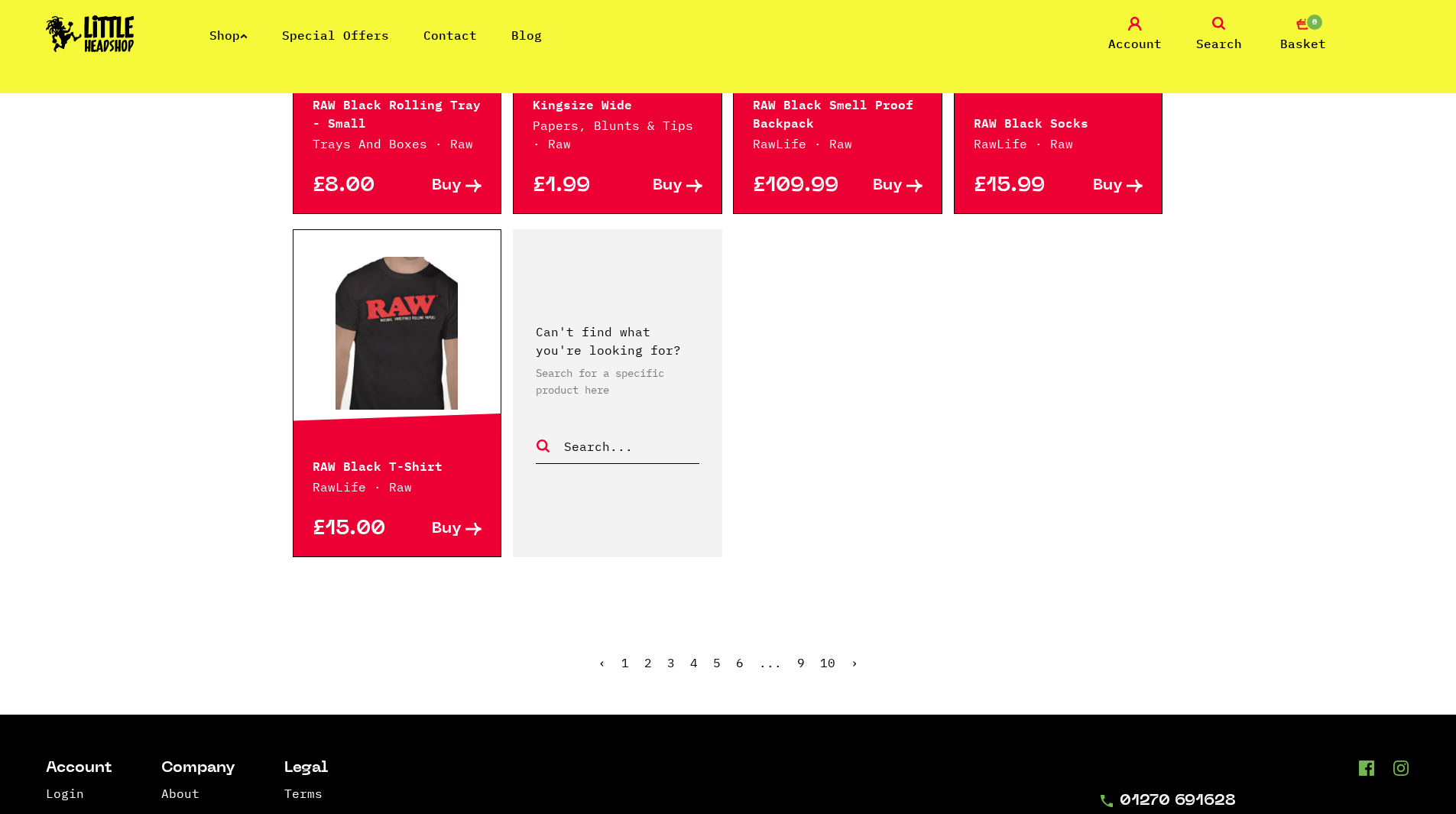
scroll to position [2446, 0]
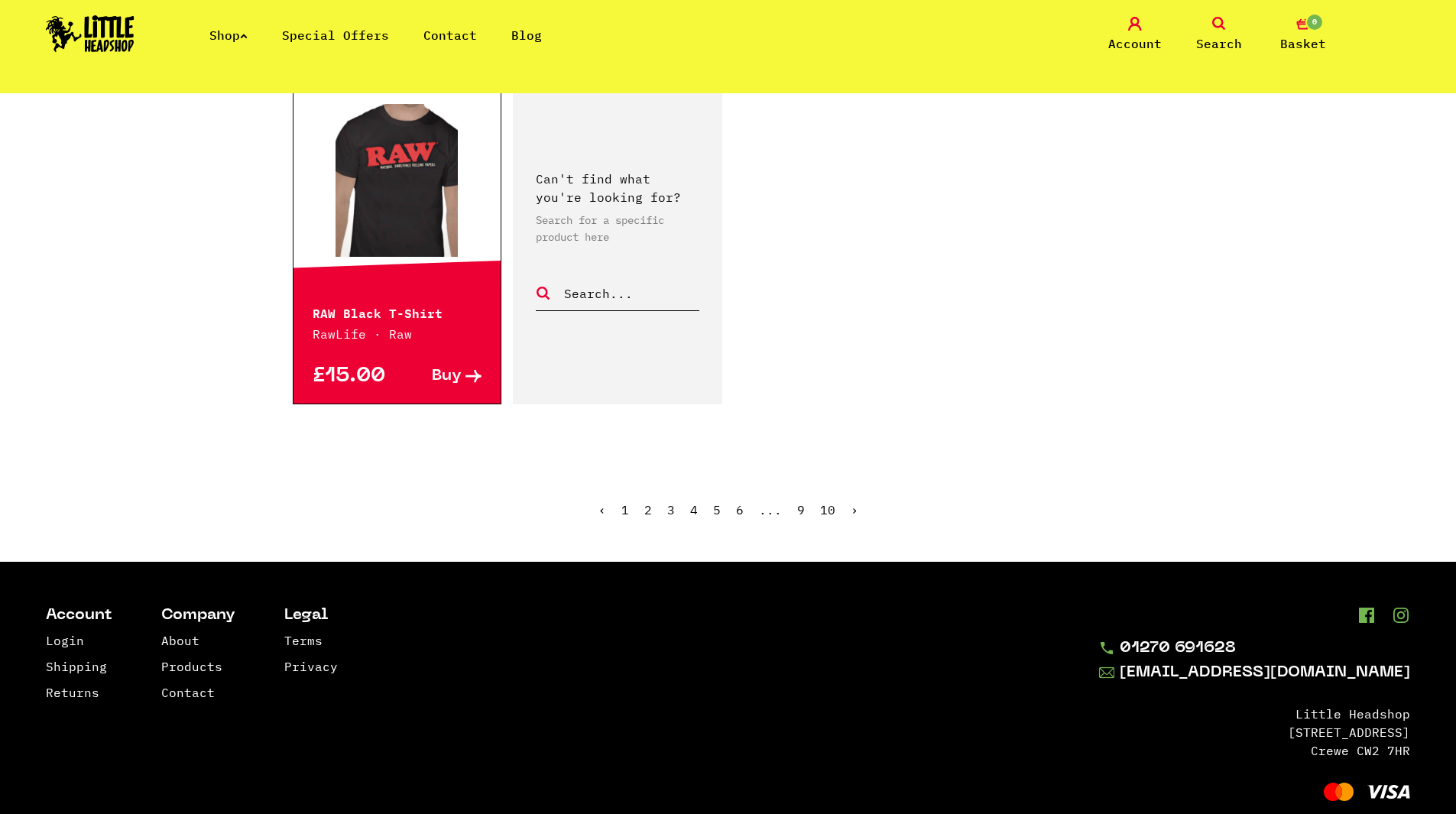
click at [715, 512] on link "5" at bounding box center [717, 510] width 8 height 15
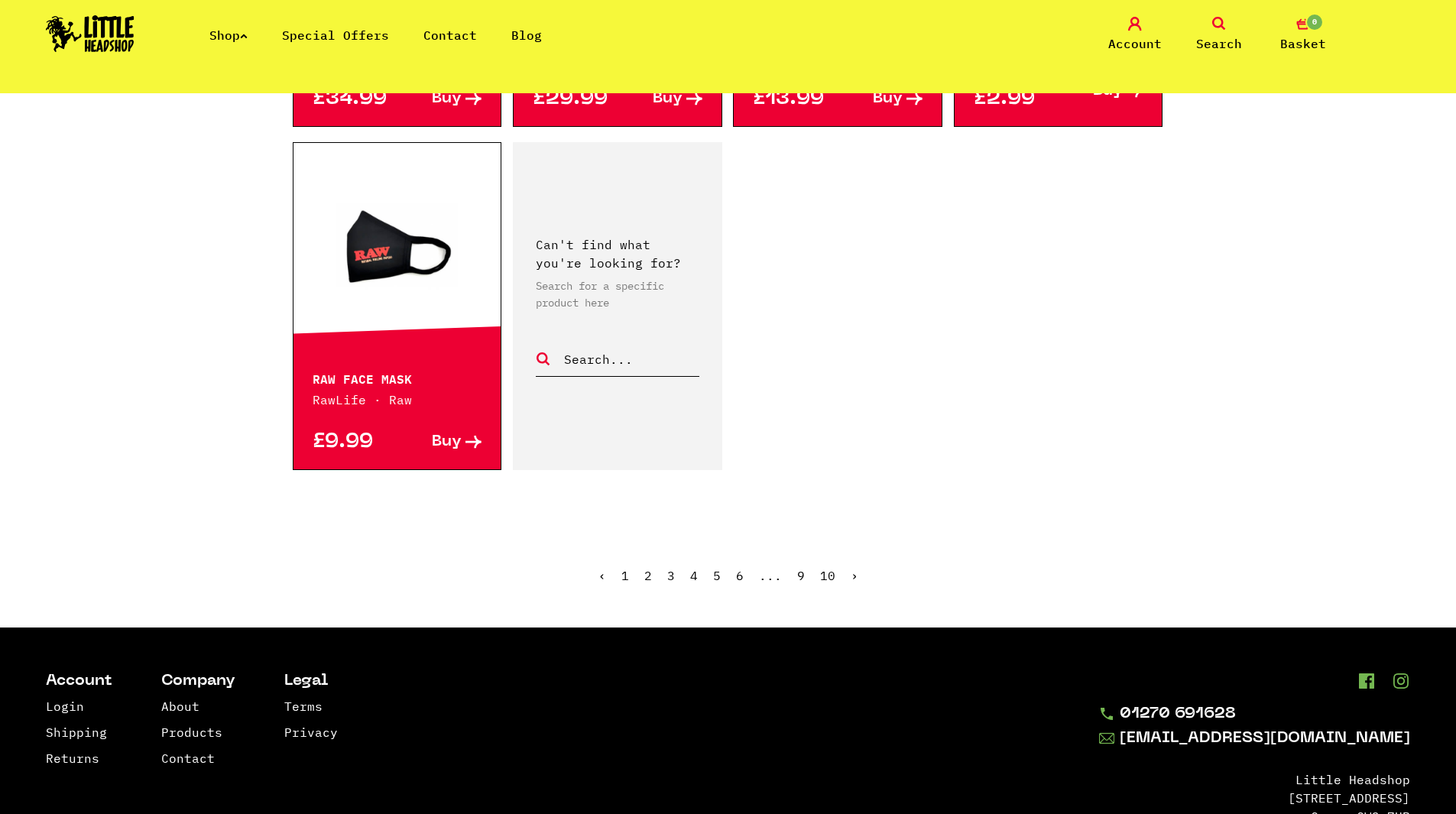
scroll to position [2446, 0]
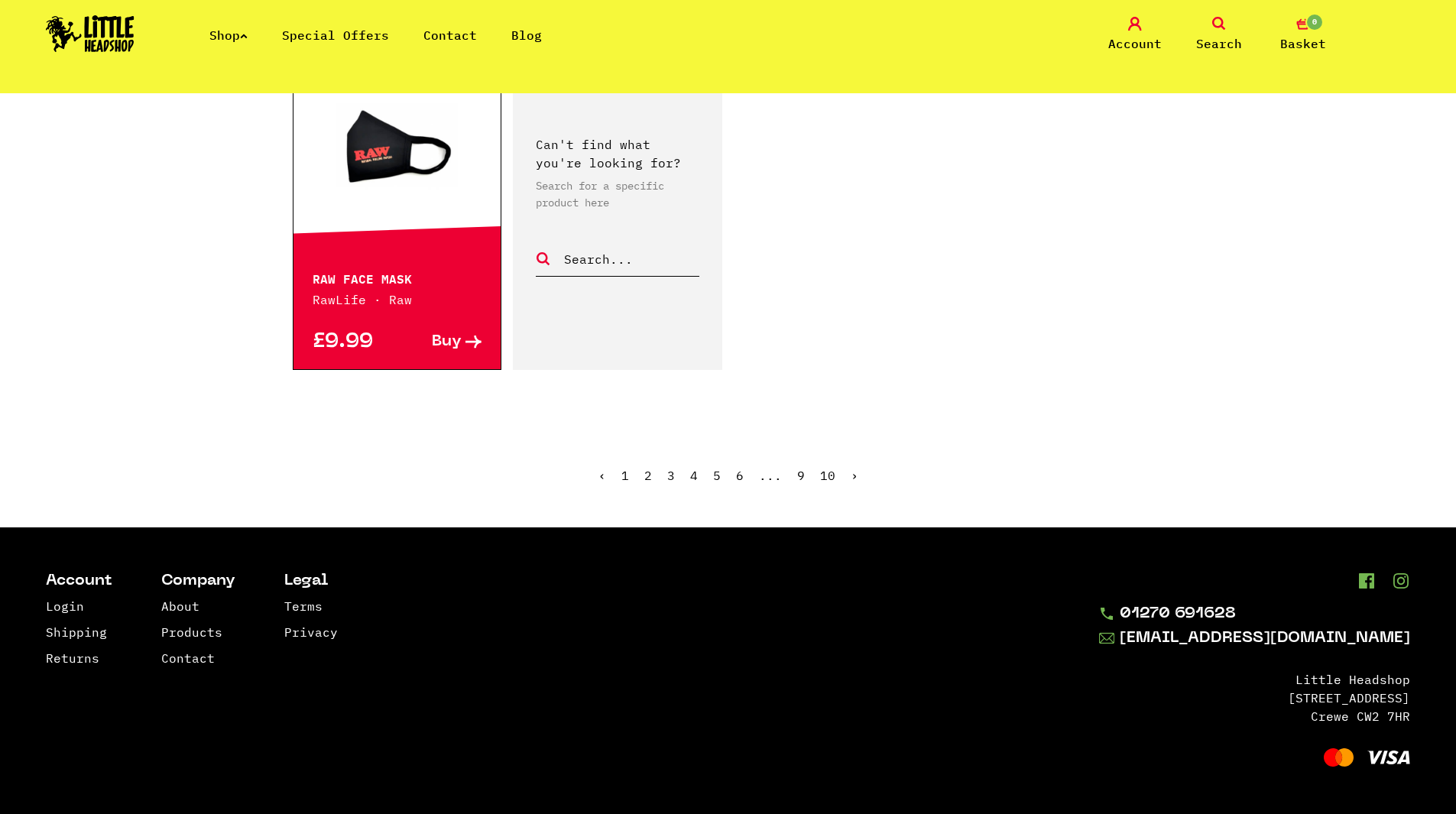
click at [734, 478] on ul "‹ 1 2 3 4 5 6 ... 9 10 ›" at bounding box center [728, 487] width 872 height 65
click at [739, 478] on link "6" at bounding box center [740, 475] width 8 height 15
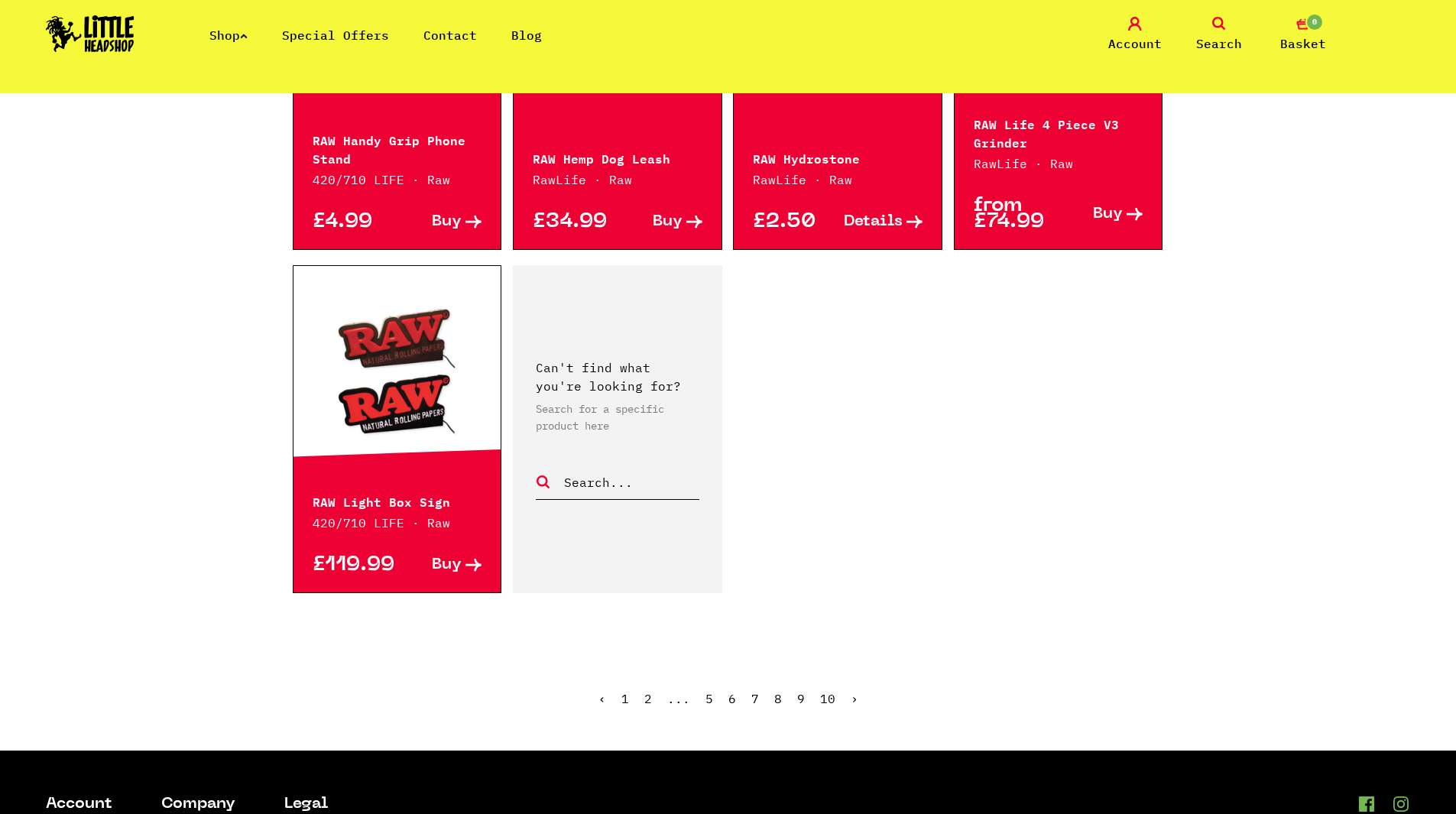
scroll to position [2444, 0]
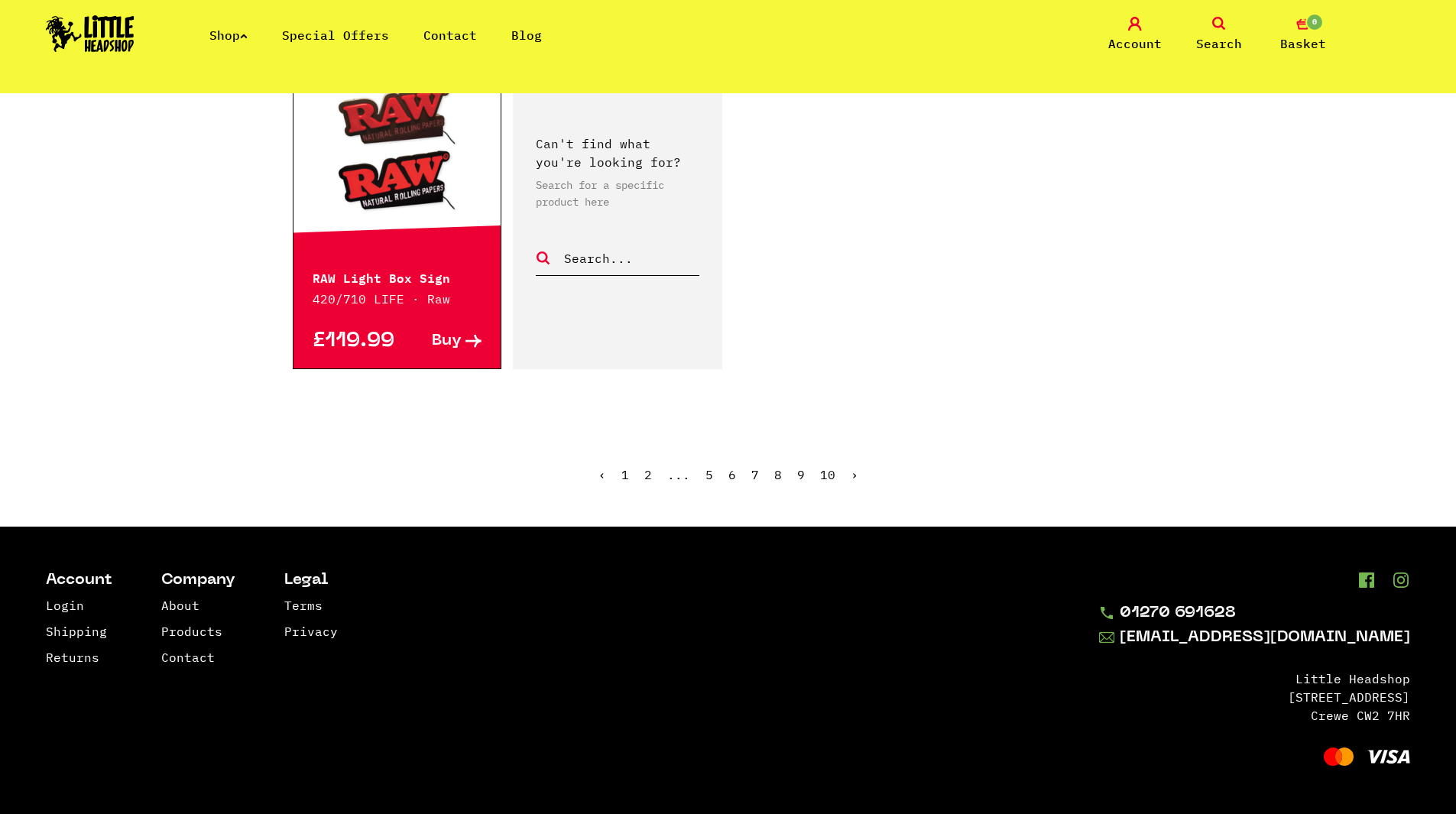
click at [751, 477] on link "7" at bounding box center [755, 474] width 8 height 15
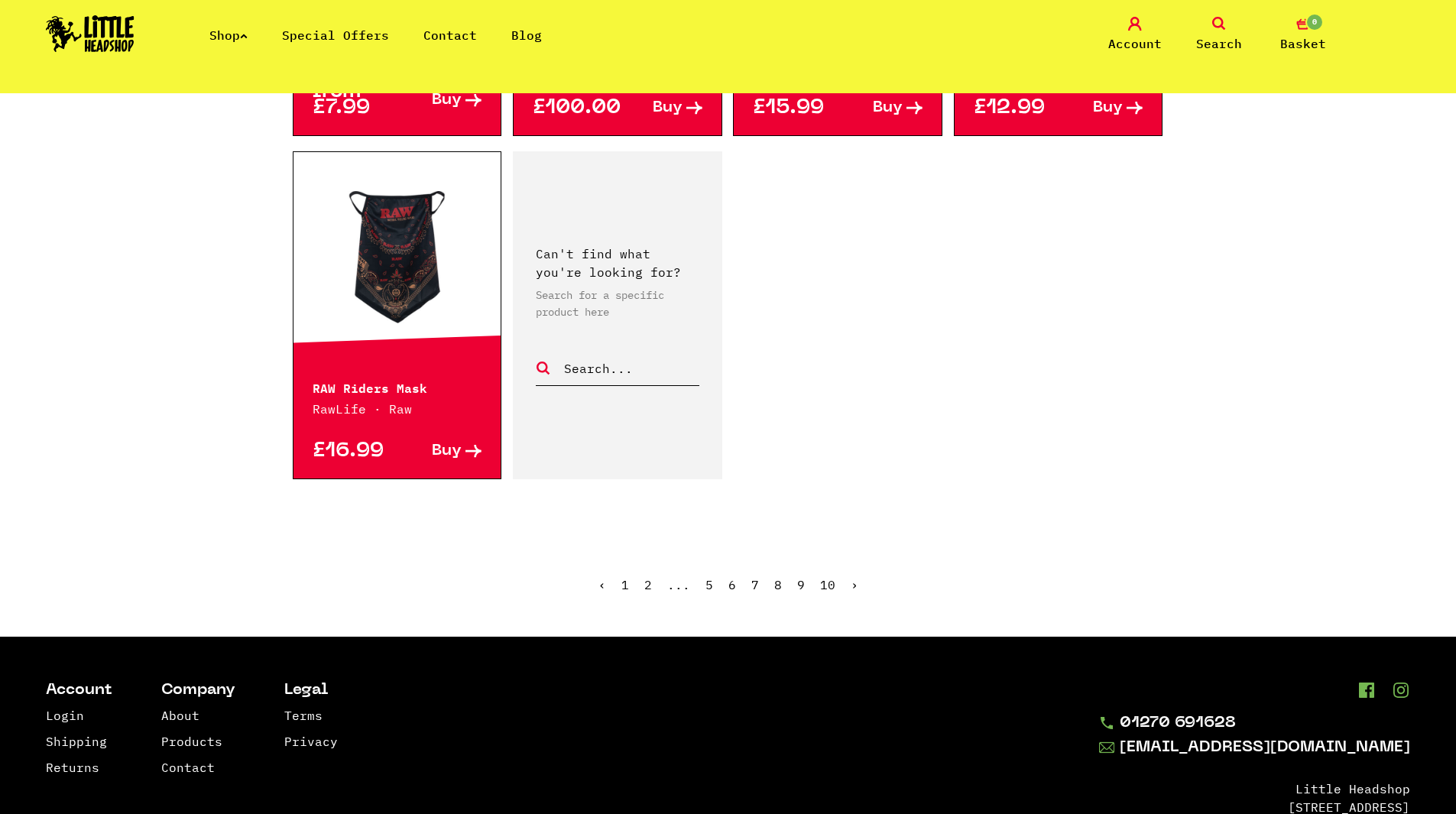
scroll to position [2515, 0]
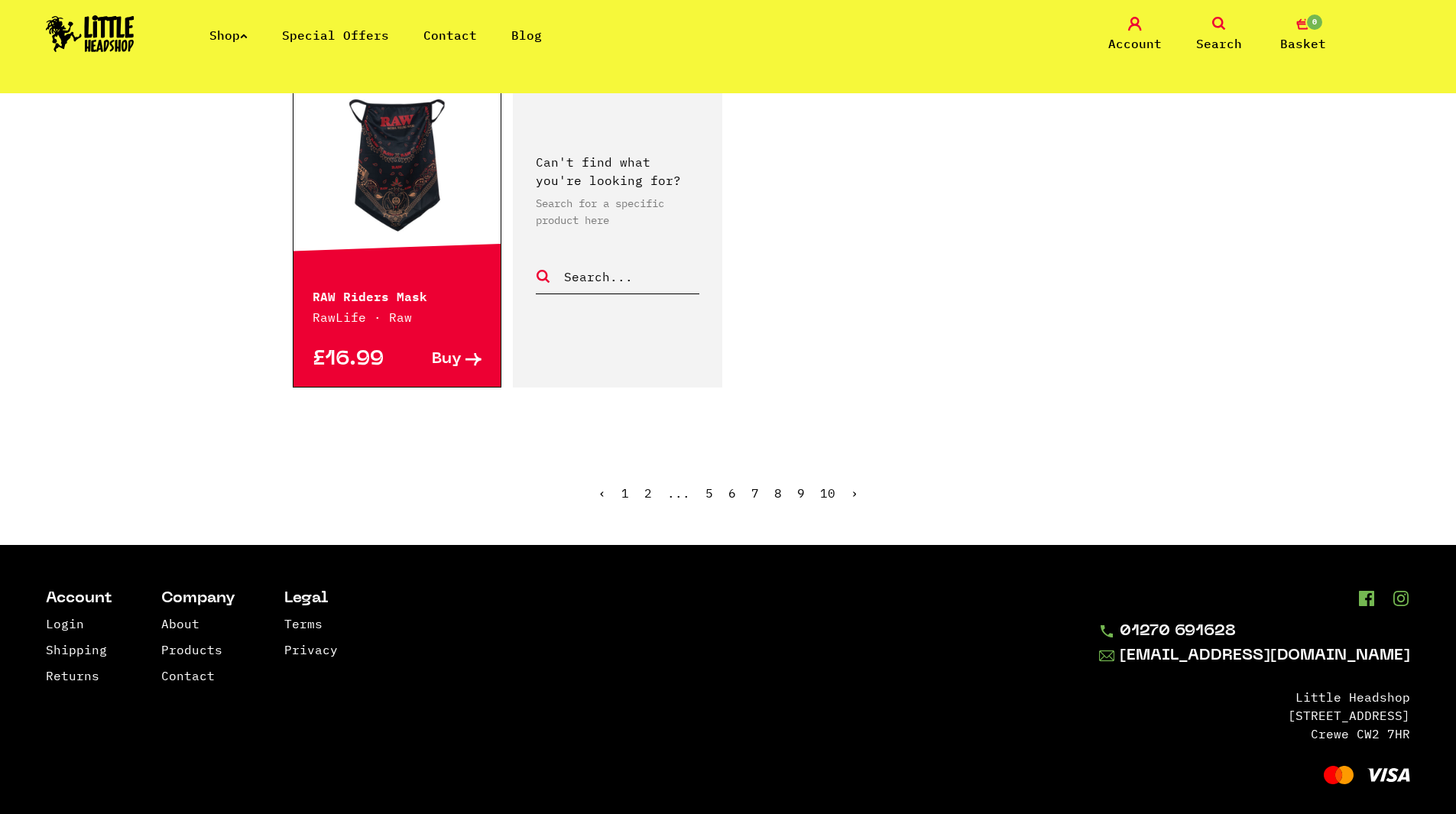
click at [779, 485] on link "8" at bounding box center [778, 492] width 8 height 15
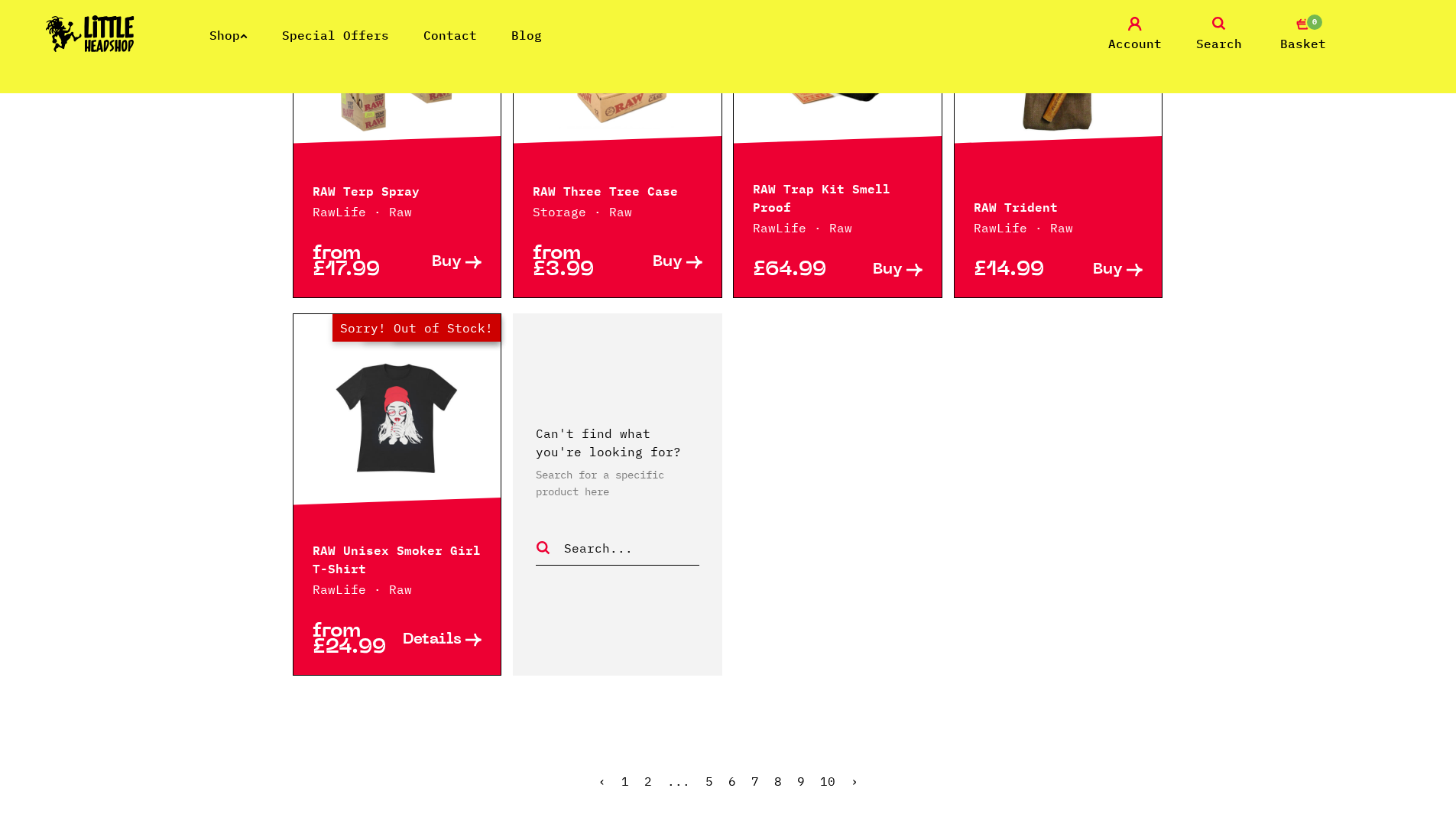
scroll to position [2293, 0]
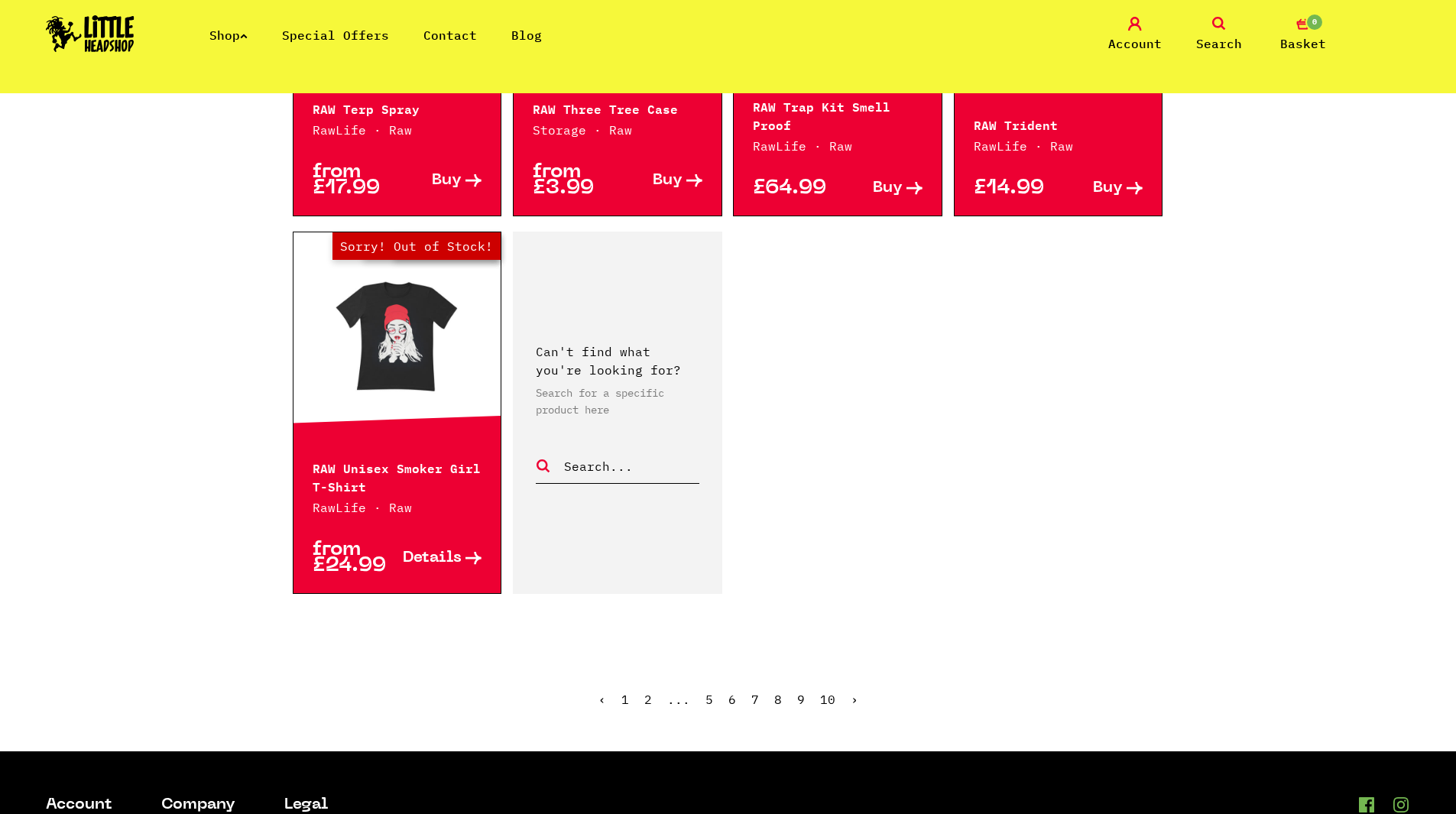
click at [797, 699] on link "9" at bounding box center [801, 699] width 8 height 15
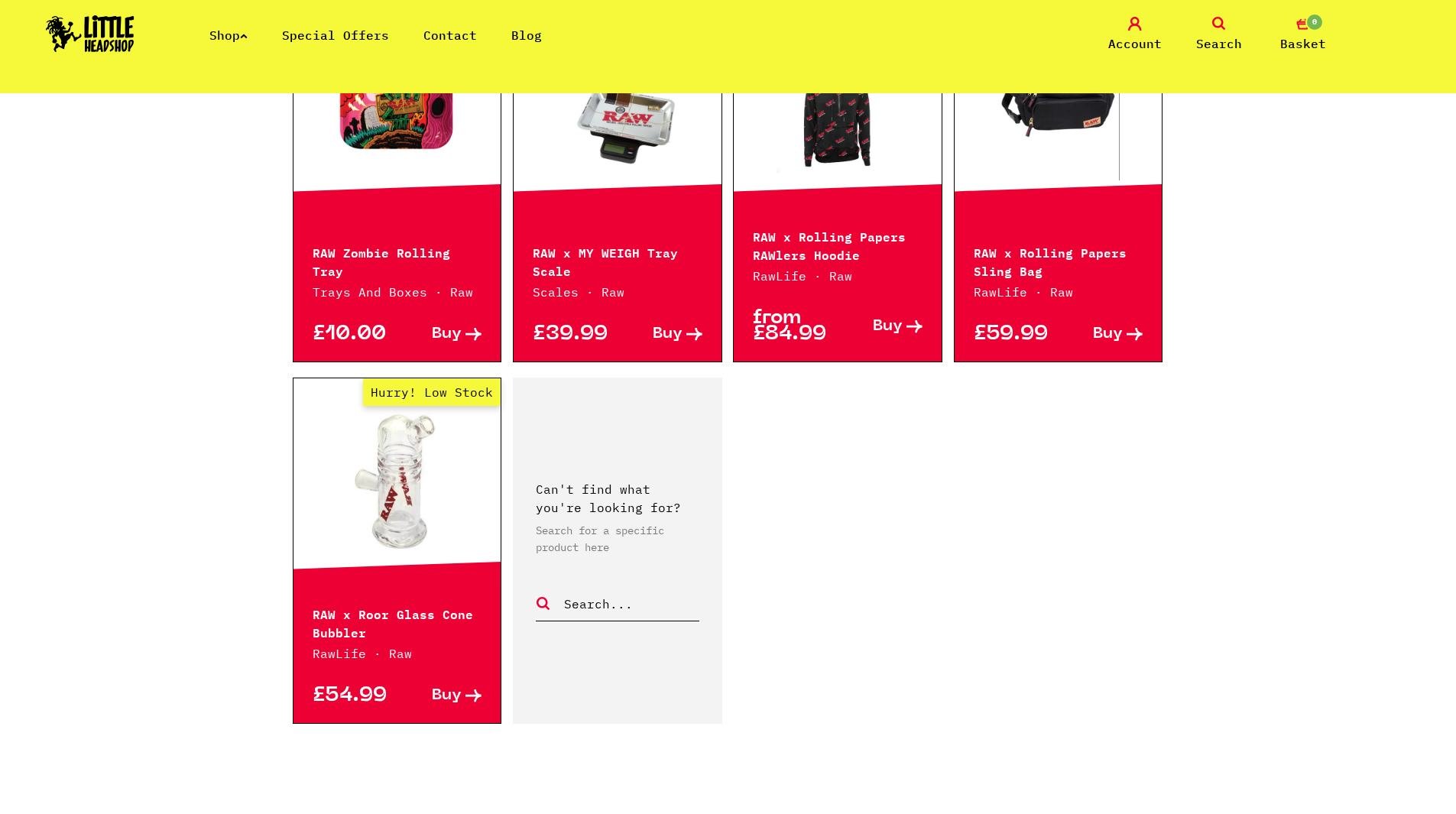
scroll to position [2293, 0]
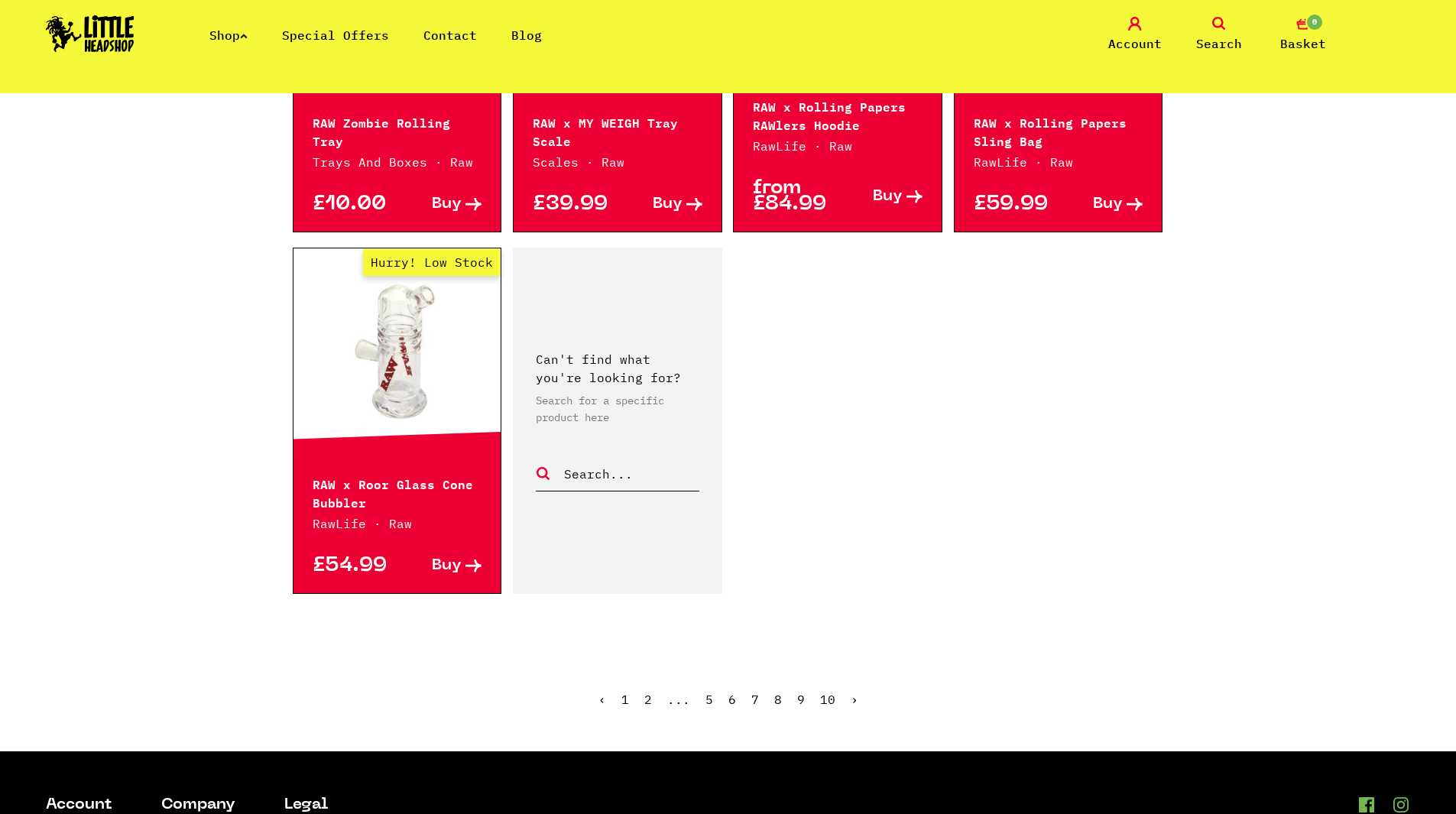
click at [821, 696] on link "10" at bounding box center [827, 699] width 15 height 15
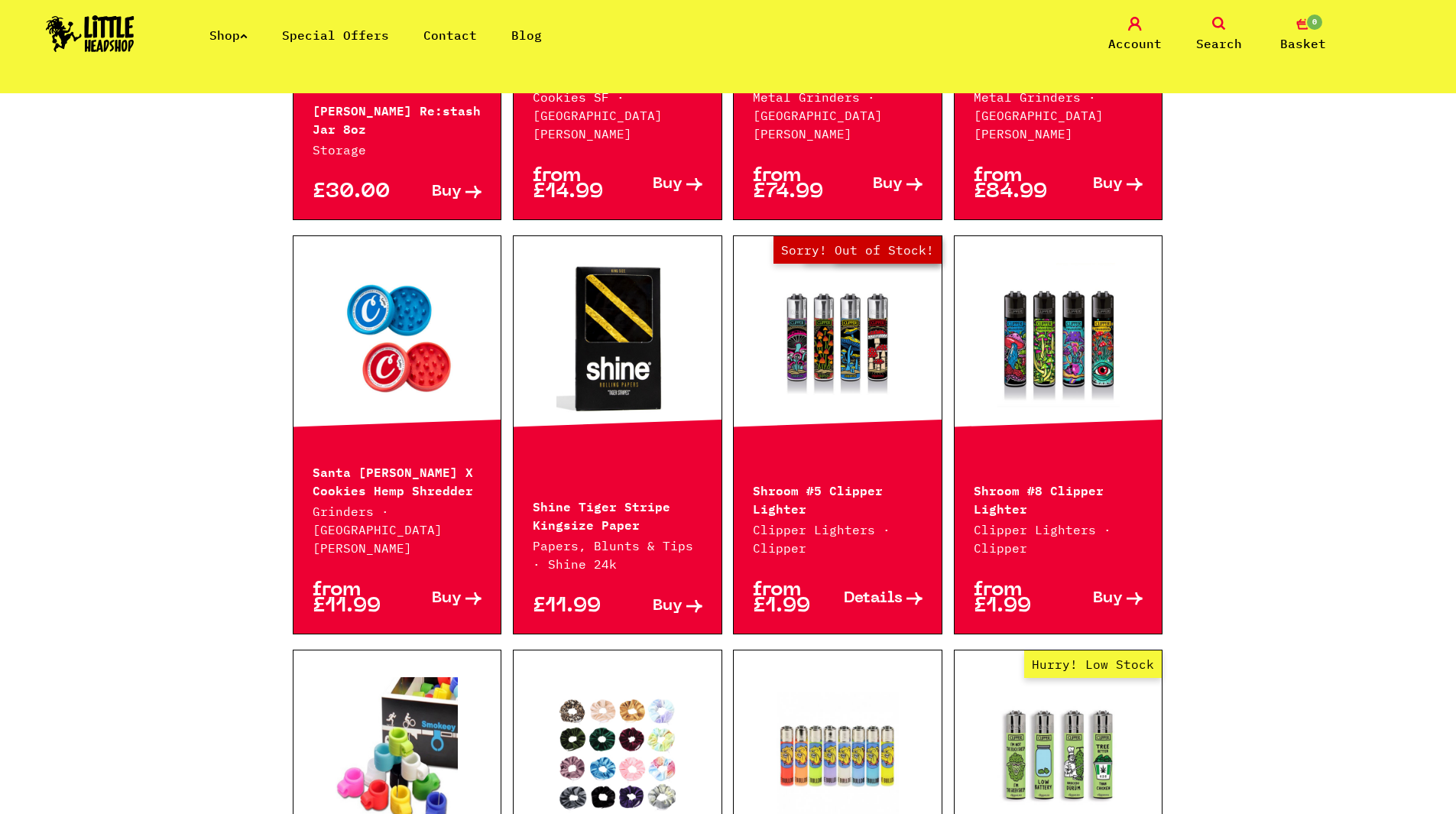
scroll to position [1223, 0]
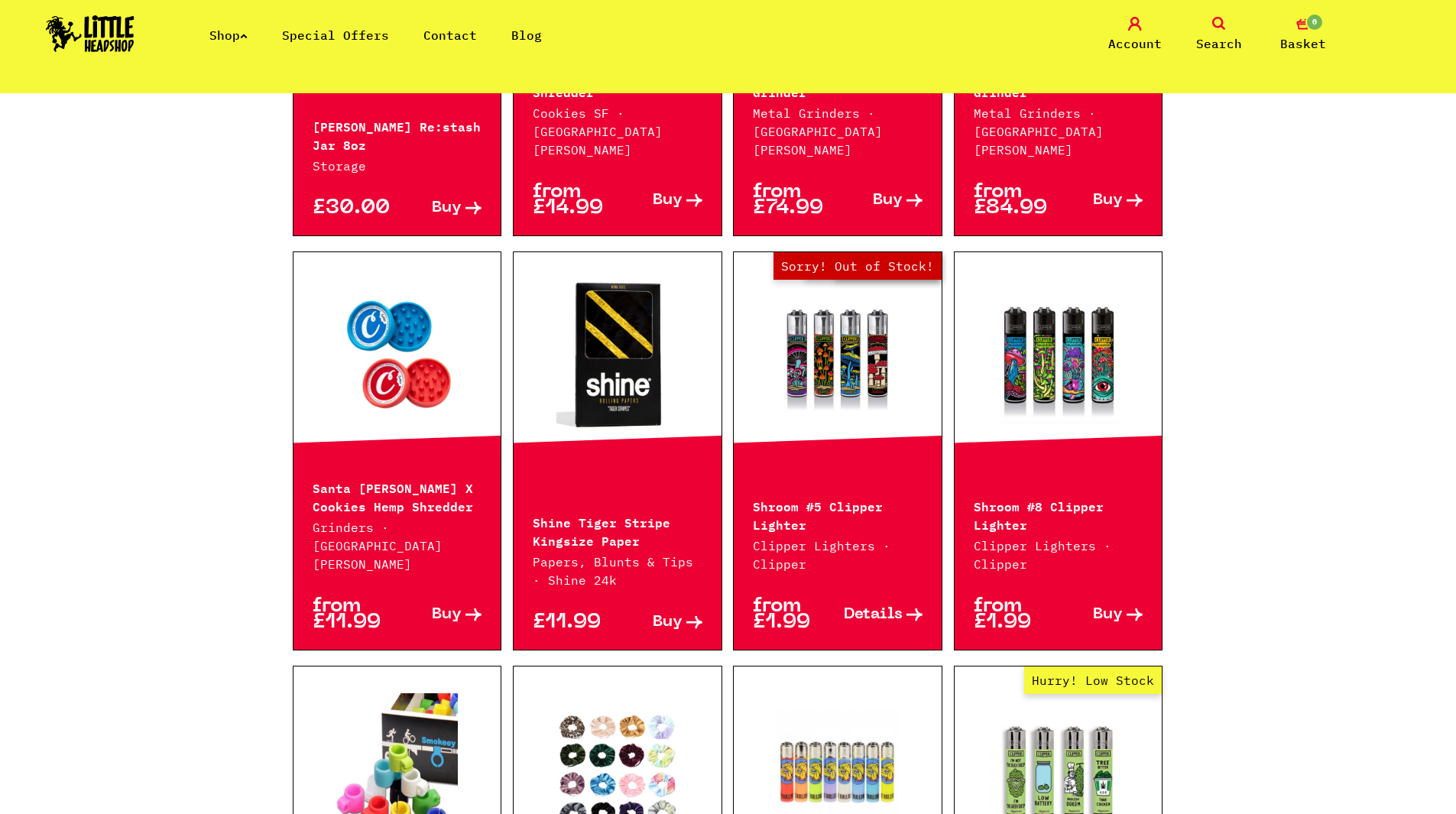
click at [237, 36] on link "Shop" at bounding box center [228, 35] width 38 height 15
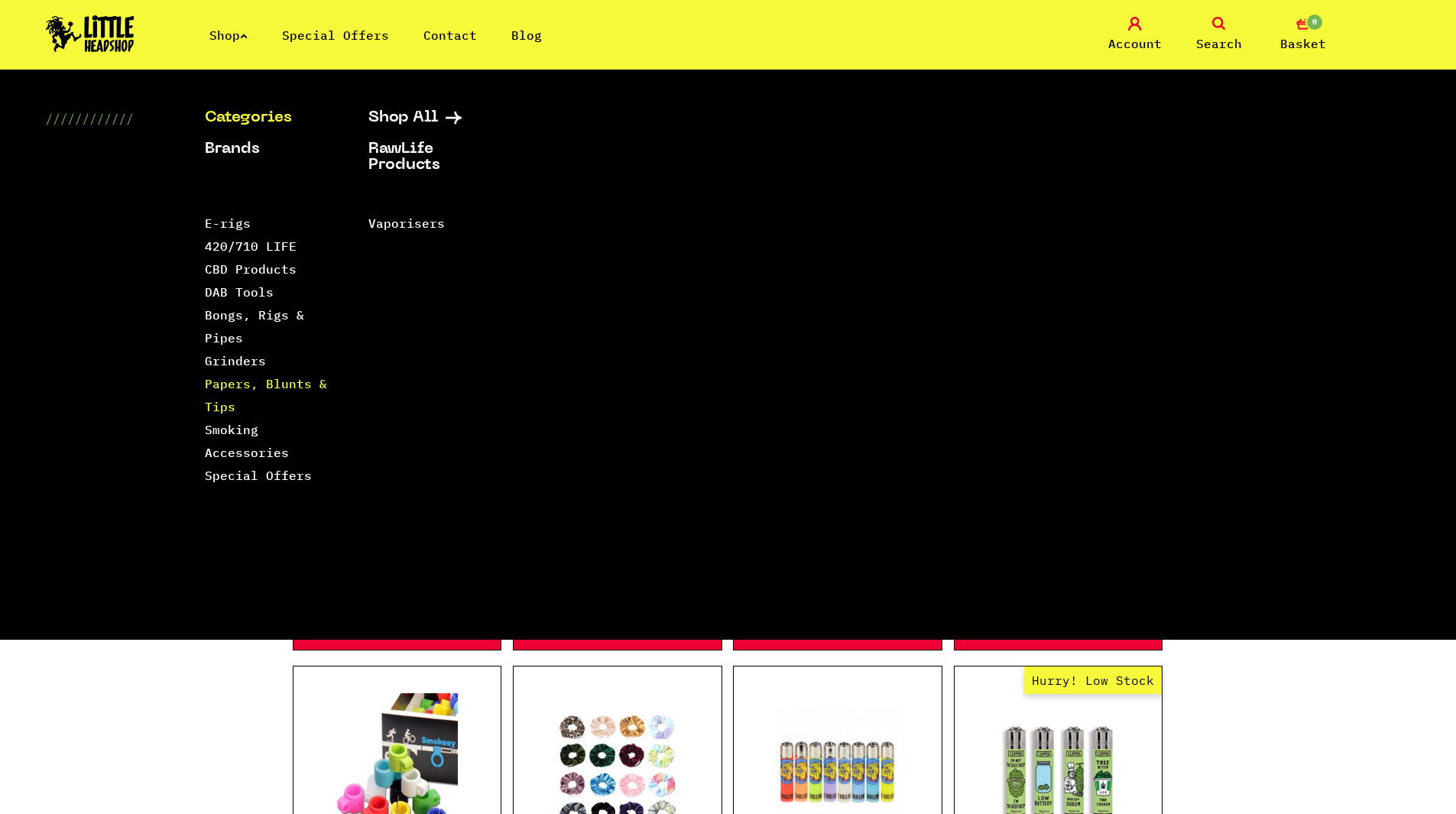
click at [253, 386] on link "Papers, Blunts & Tips" at bounding box center [266, 395] width 122 height 38
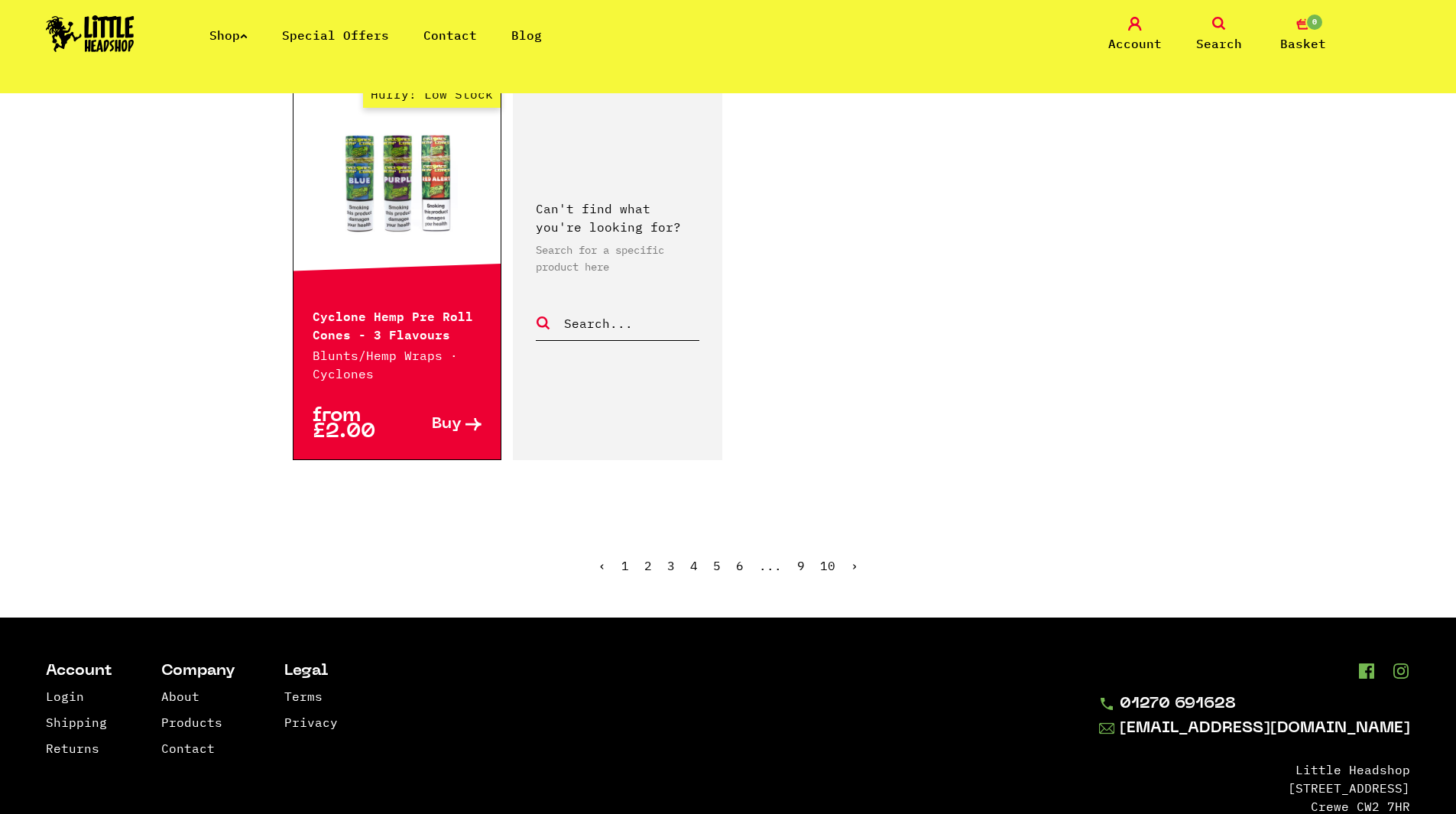
scroll to position [2623, 0]
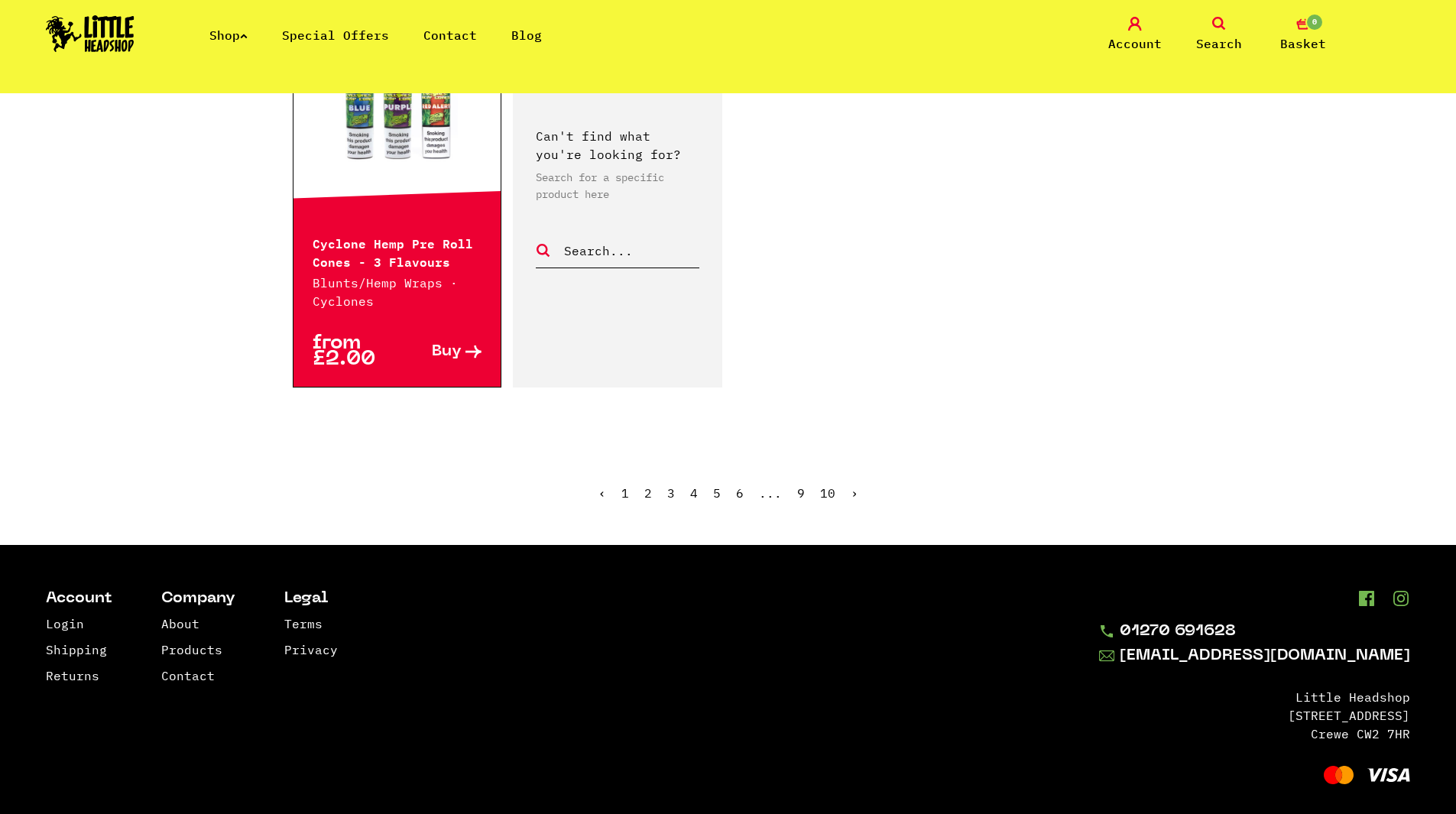
click at [651, 485] on link "2" at bounding box center [648, 492] width 8 height 15
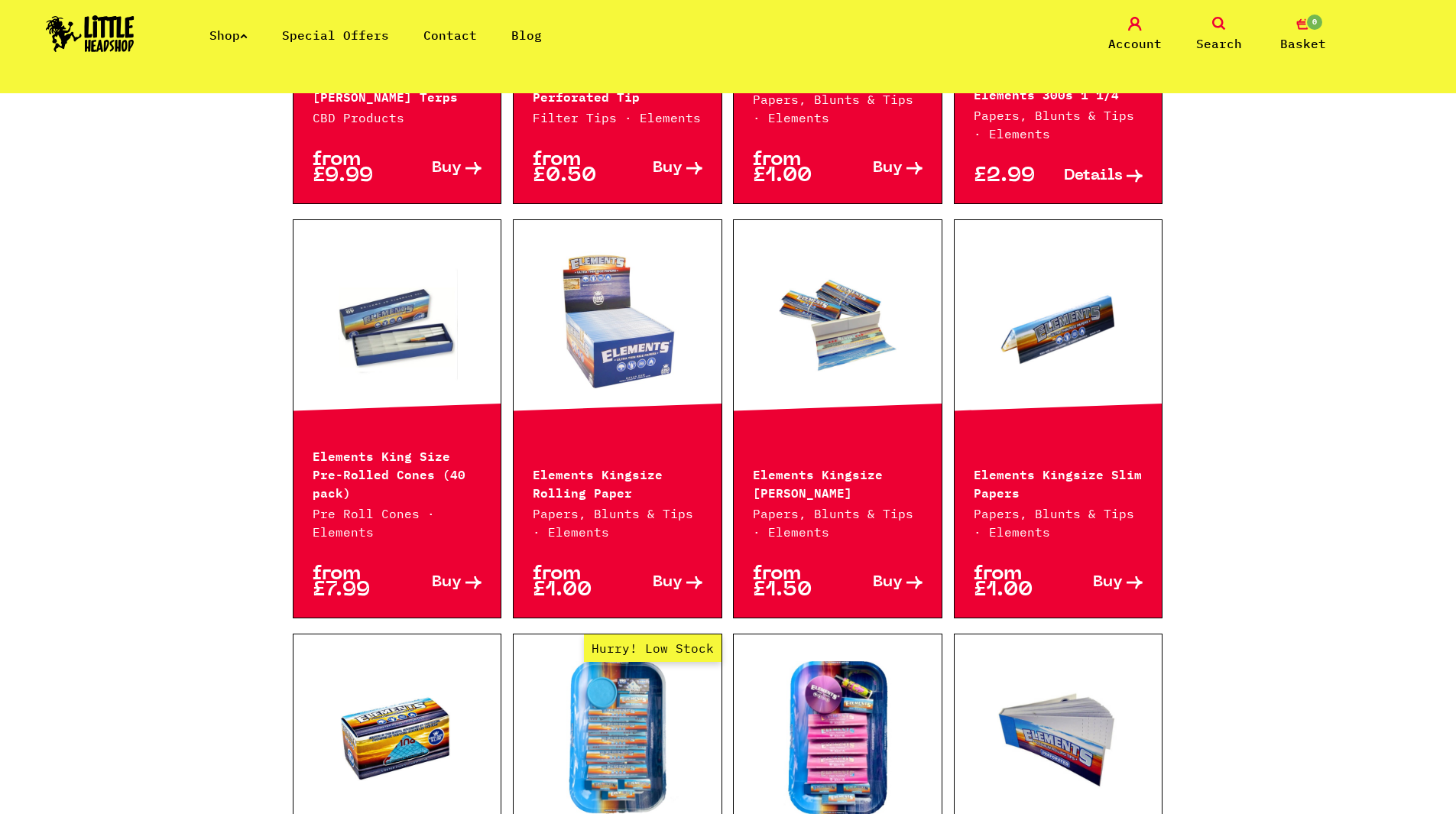
scroll to position [1376, 0]
